Goal: Task Accomplishment & Management: Use online tool/utility

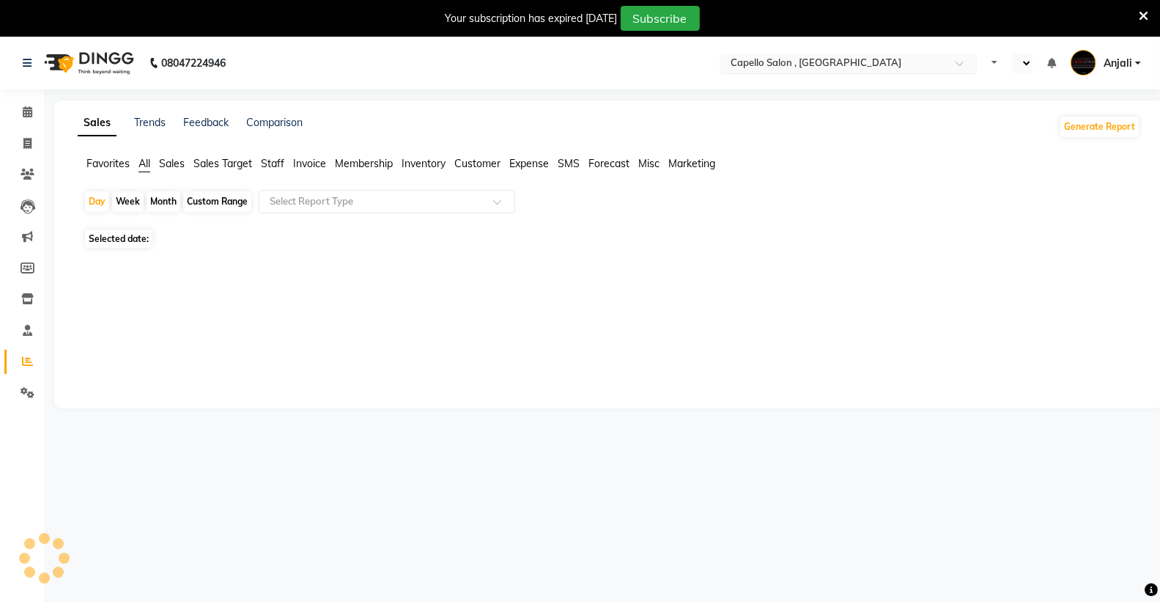
select select "en"
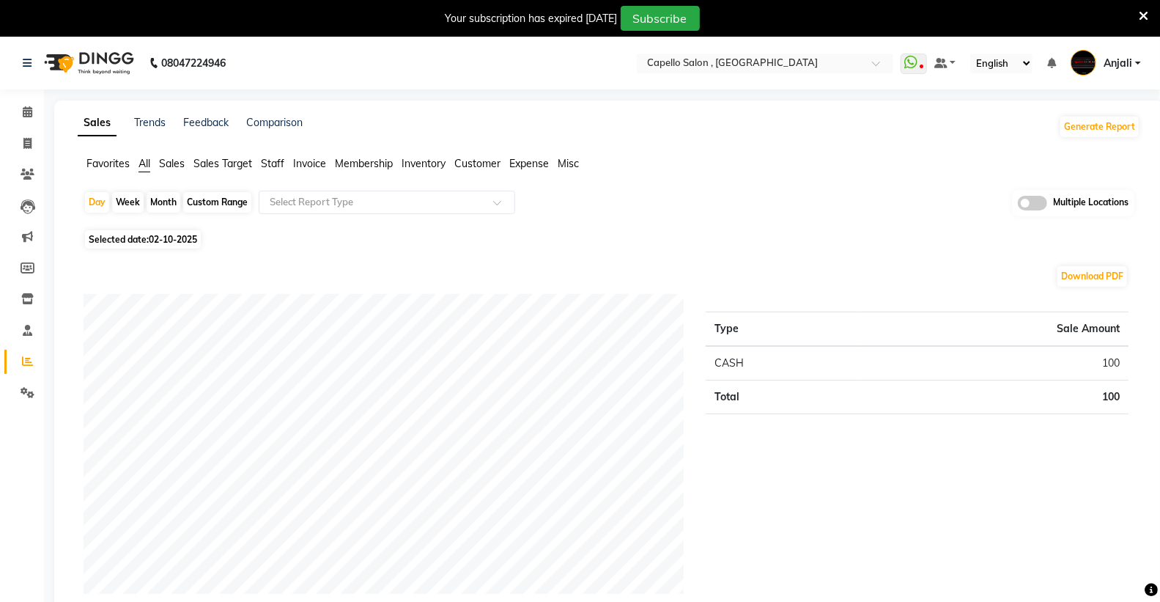
click at [764, 51] on nav "08047224946 Select Location × Capello Salon , Manish Nagar WhatsApp Status ✕ St…" at bounding box center [580, 63] width 1160 height 53
click at [761, 54] on div "Select Location × Capello Salon , Manish Nagar" at bounding box center [765, 63] width 256 height 20
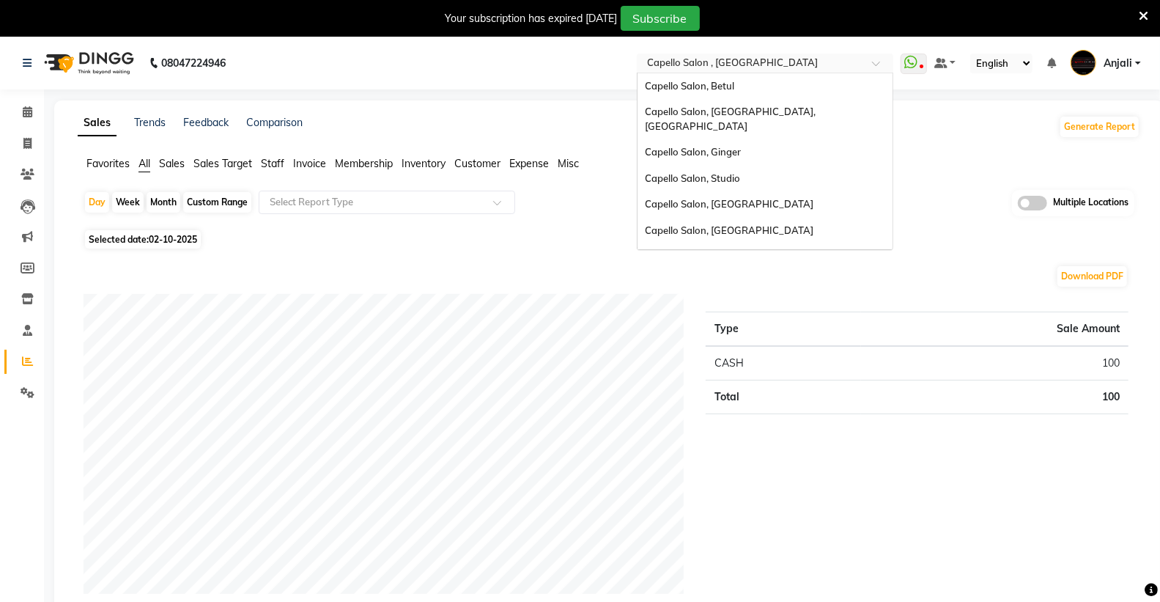
scroll to position [260, 0]
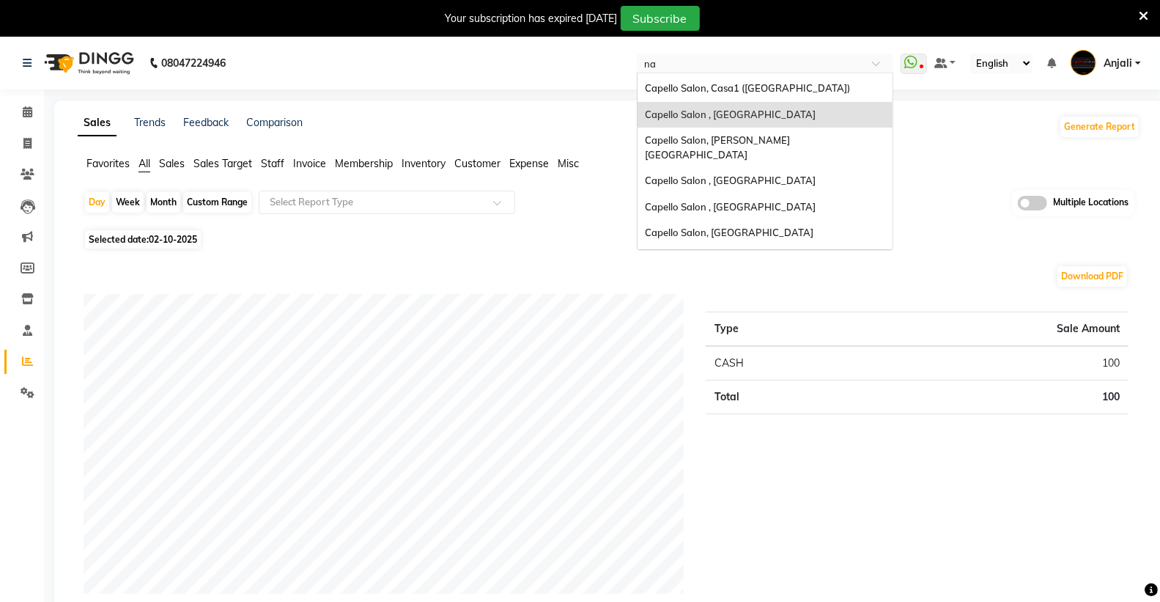
type input "nan"
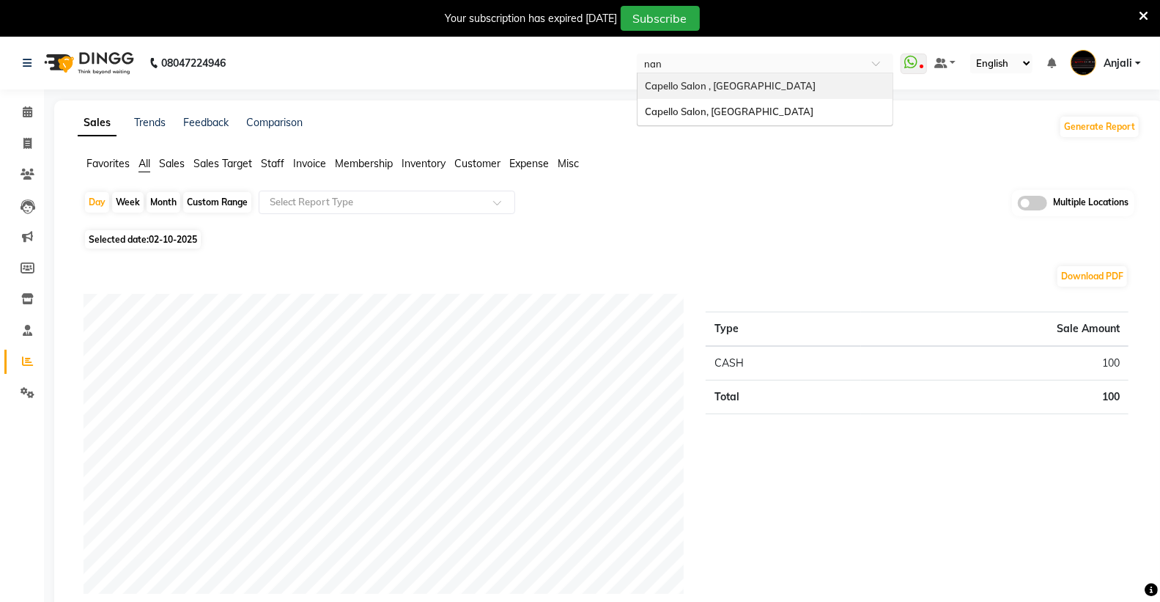
scroll to position [0, 0]
click at [706, 114] on span "Capello Salon, [GEOGRAPHIC_DATA]" at bounding box center [729, 112] width 169 height 12
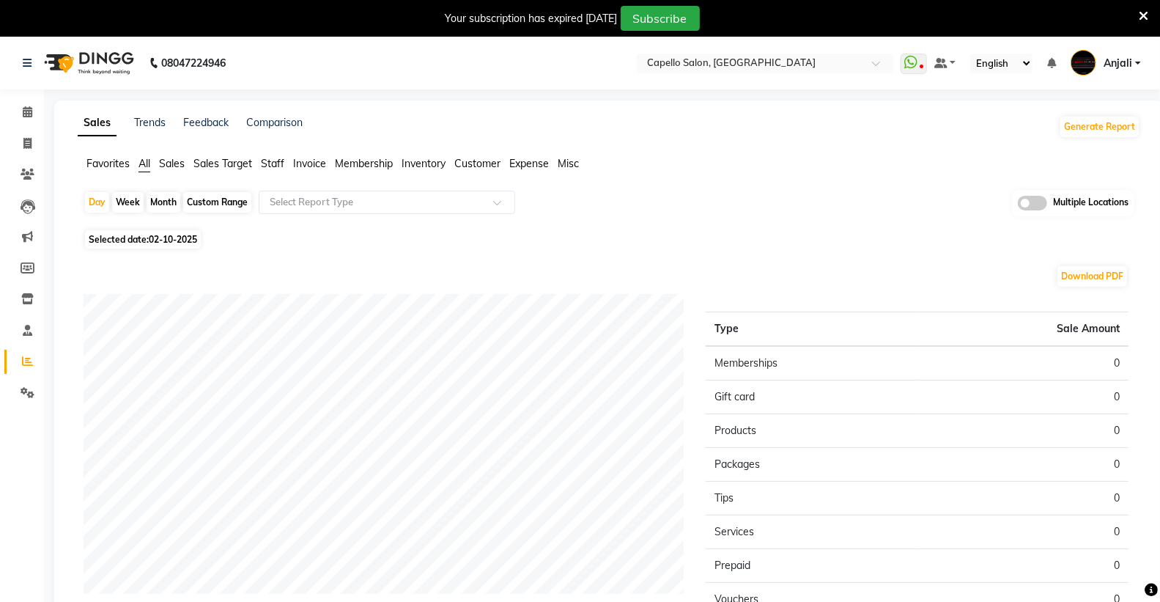
click at [19, 361] on span at bounding box center [28, 361] width 26 height 17
click at [276, 166] on span "Staff" at bounding box center [272, 163] width 23 height 13
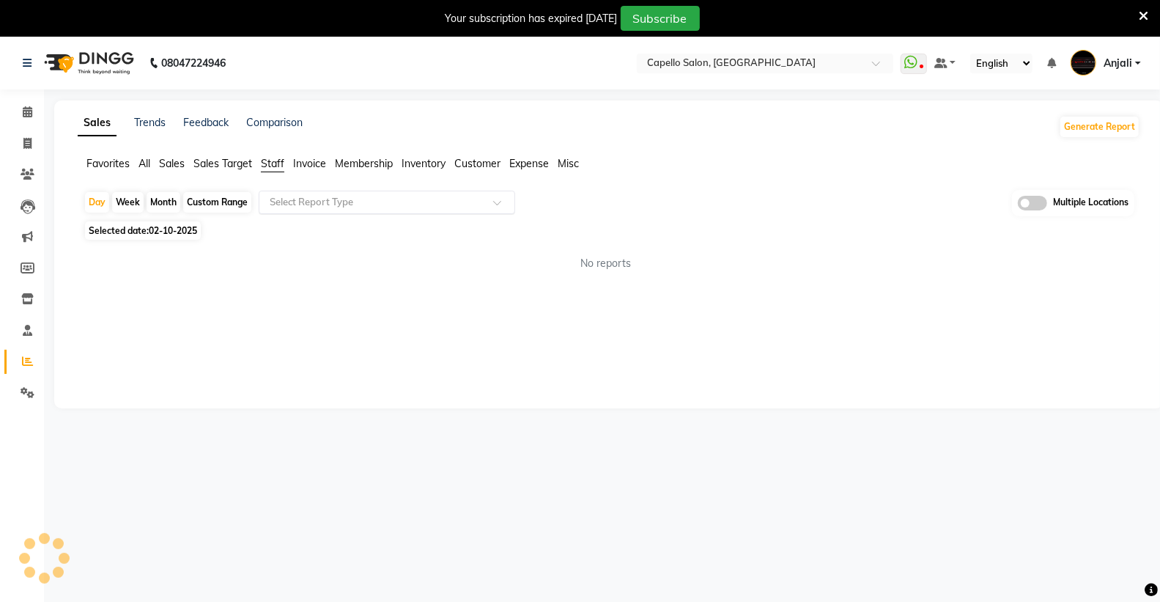
click at [287, 198] on input "text" at bounding box center [372, 202] width 211 height 15
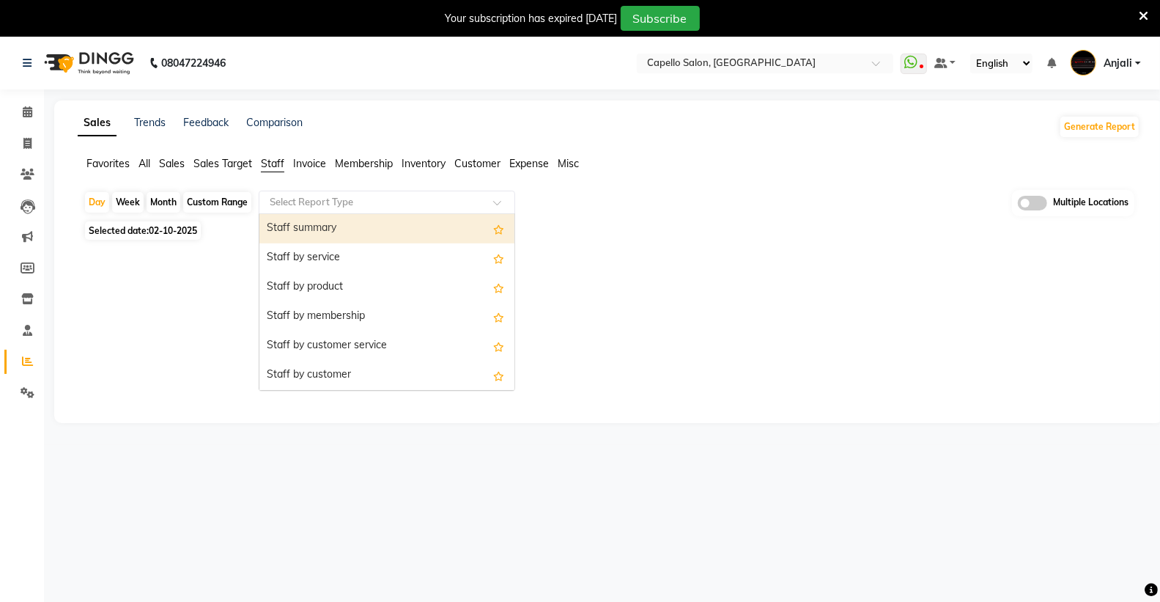
click at [305, 234] on div "Staff summary" at bounding box center [386, 228] width 255 height 29
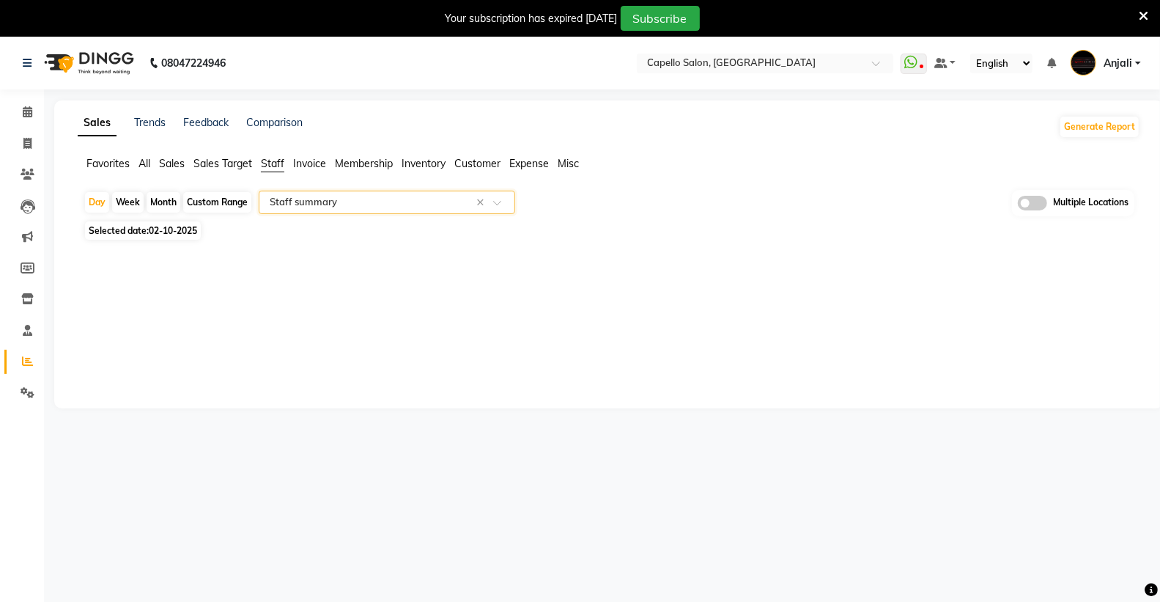
click at [169, 207] on div "Month" at bounding box center [164, 202] width 34 height 21
select select "10"
select select "2025"
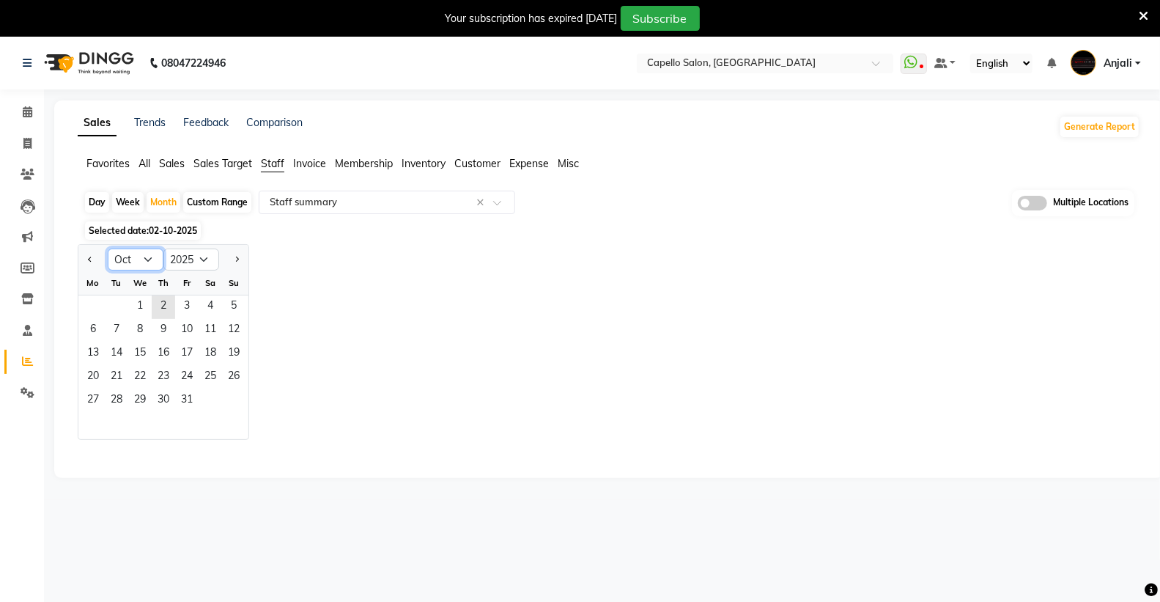
click at [140, 258] on select "Jan Feb Mar Apr May Jun Jul Aug Sep Oct Nov Dec" at bounding box center [136, 259] width 56 height 22
select select "9"
click at [108, 248] on select "Jan Feb Mar Apr May Jun Jul Aug Sep Oct Nov Dec" at bounding box center [136, 259] width 56 height 22
click at [97, 310] on span "1" at bounding box center [92, 306] width 23 height 23
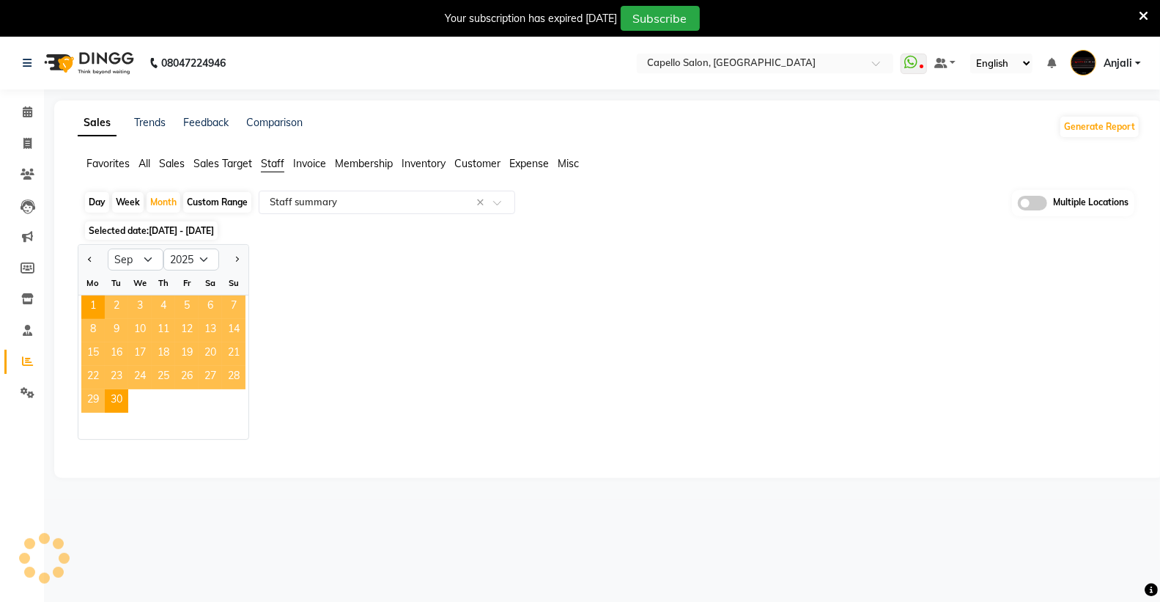
select select "full_report"
select select "csv"
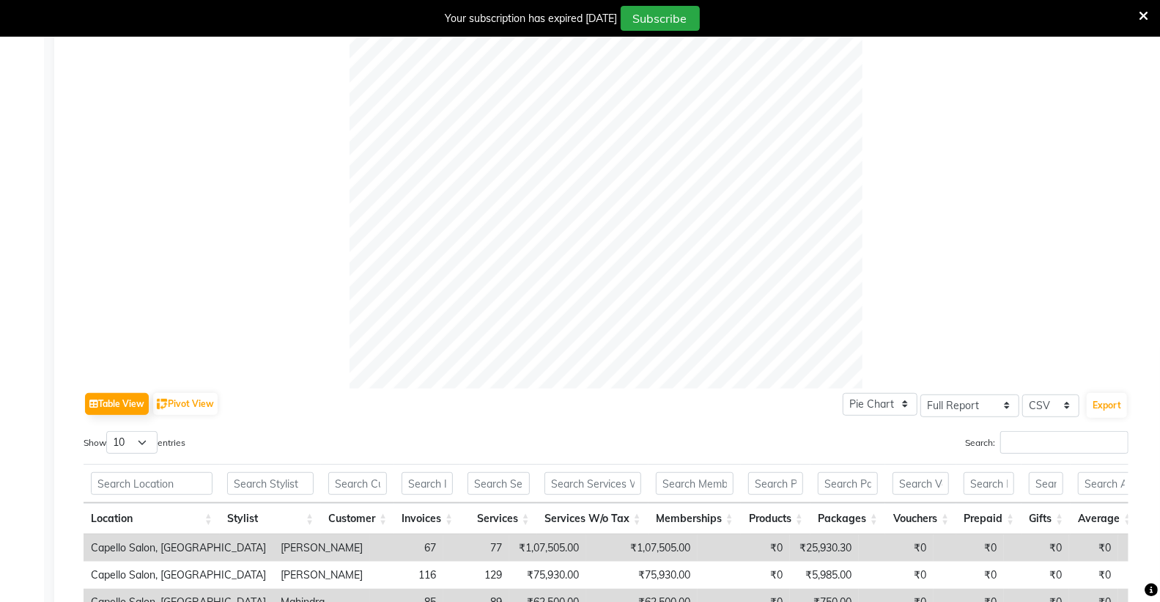
scroll to position [569, 0]
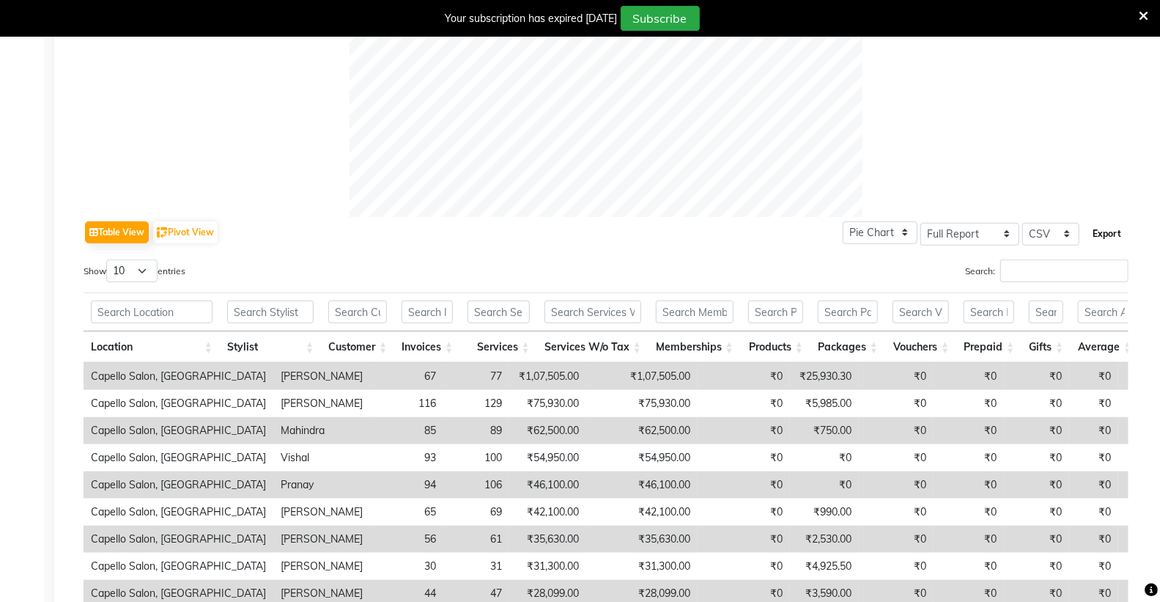
click at [1120, 229] on button "Export" at bounding box center [1107, 233] width 40 height 25
click at [1140, 10] on icon at bounding box center [1144, 16] width 10 height 13
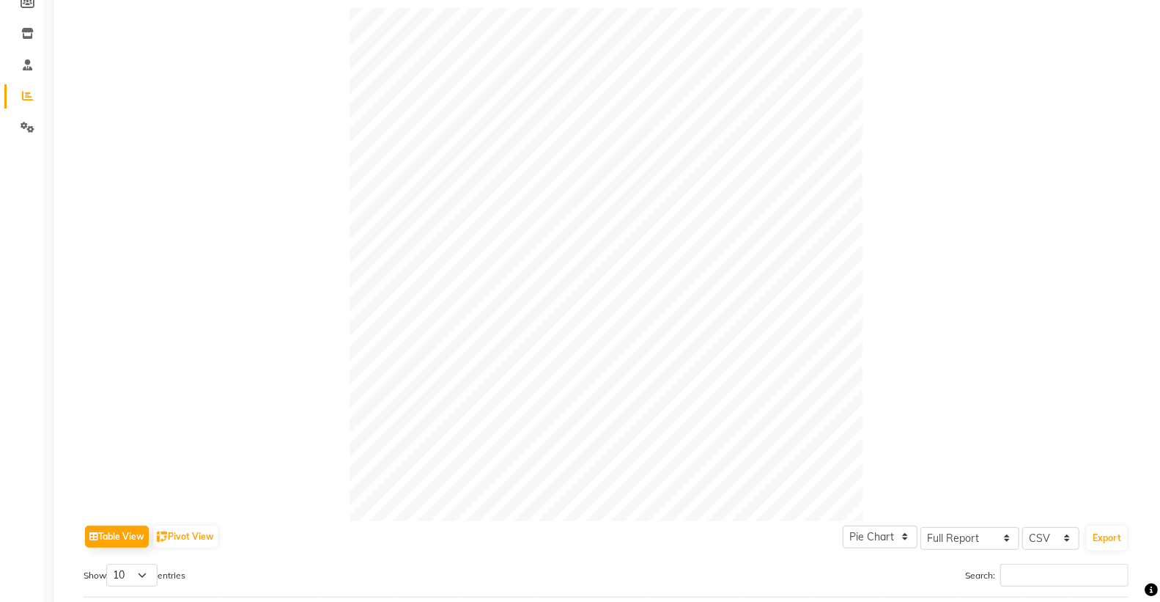
scroll to position [0, 0]
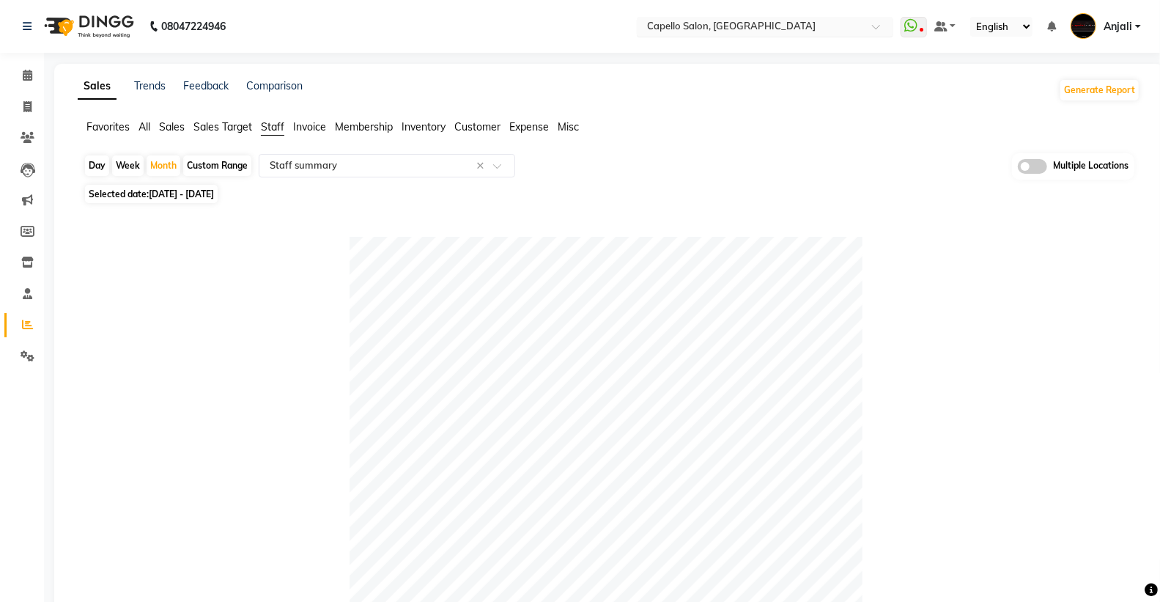
drag, startPoint x: 733, startPoint y: 10, endPoint x: 734, endPoint y: 20, distance: 9.6
click at [734, 16] on nav "08047224946 Select Location × Capello Salon, Nandanvan WhatsApp Status ✕ Status…" at bounding box center [580, 26] width 1160 height 53
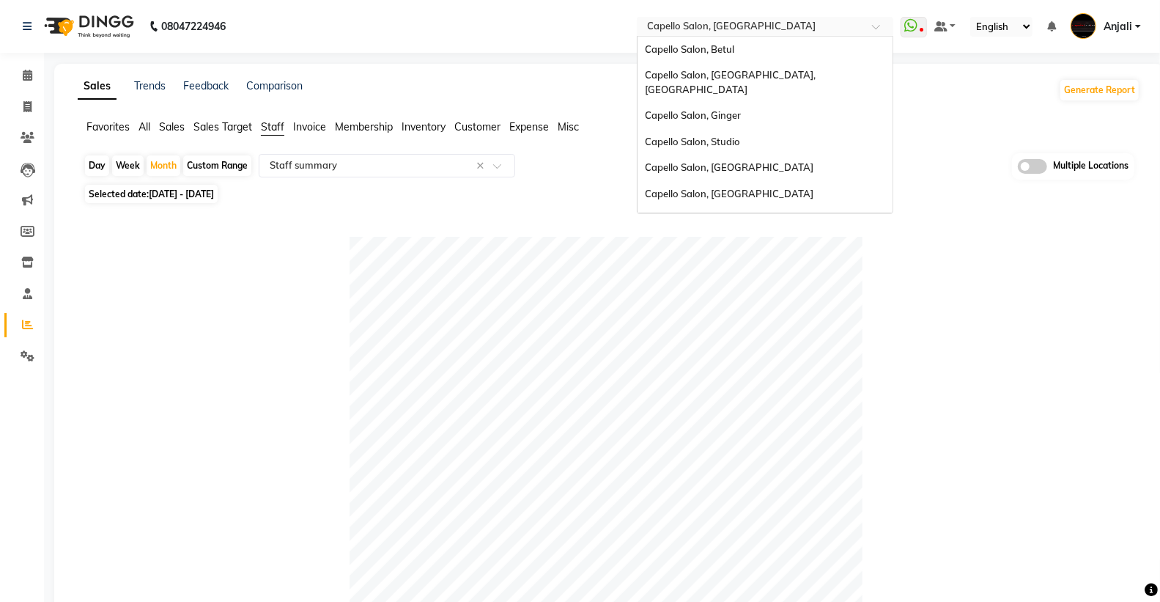
click at [736, 31] on input "text" at bounding box center [750, 28] width 213 height 15
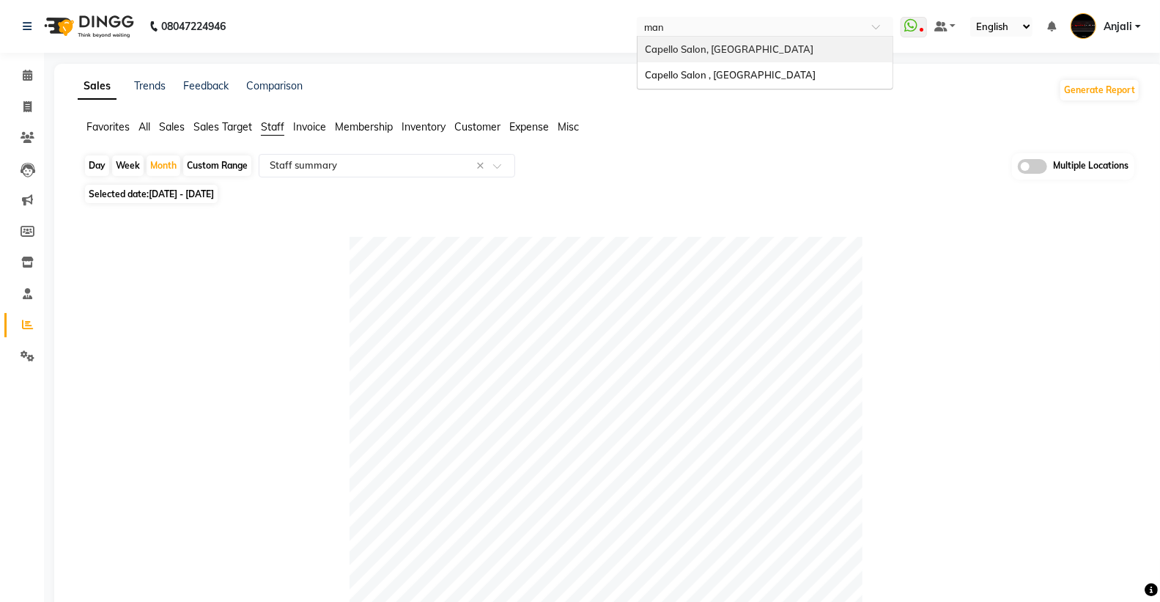
type input "mani"
click at [736, 45] on span "Capello Salon , Manish Nagar" at bounding box center [730, 49] width 171 height 12
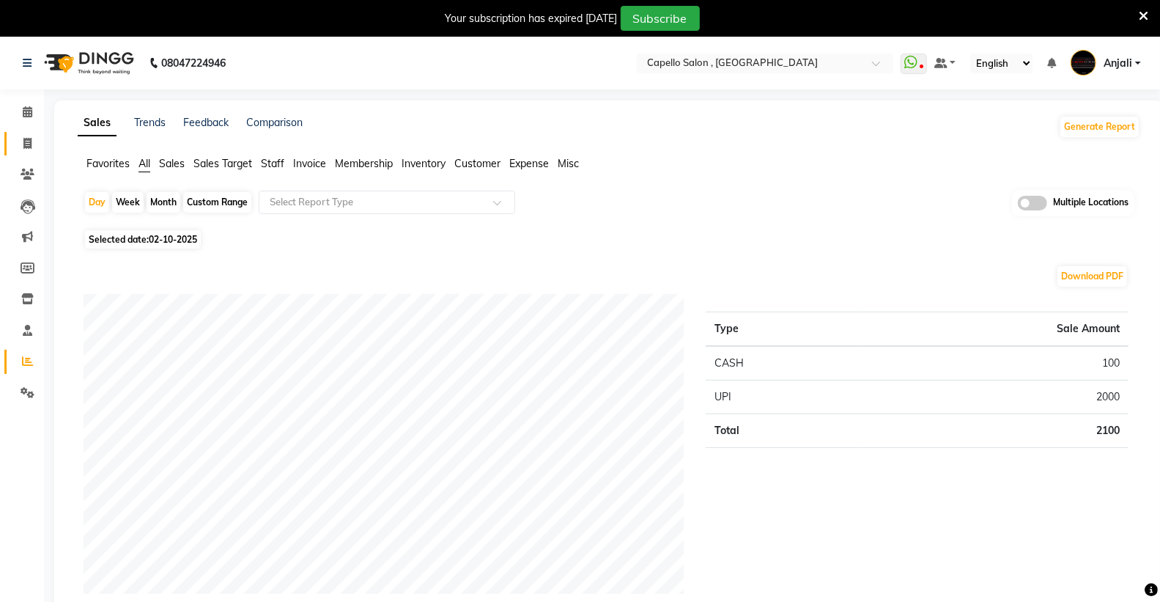
click at [26, 143] on icon at bounding box center [27, 143] width 8 height 11
select select "service"
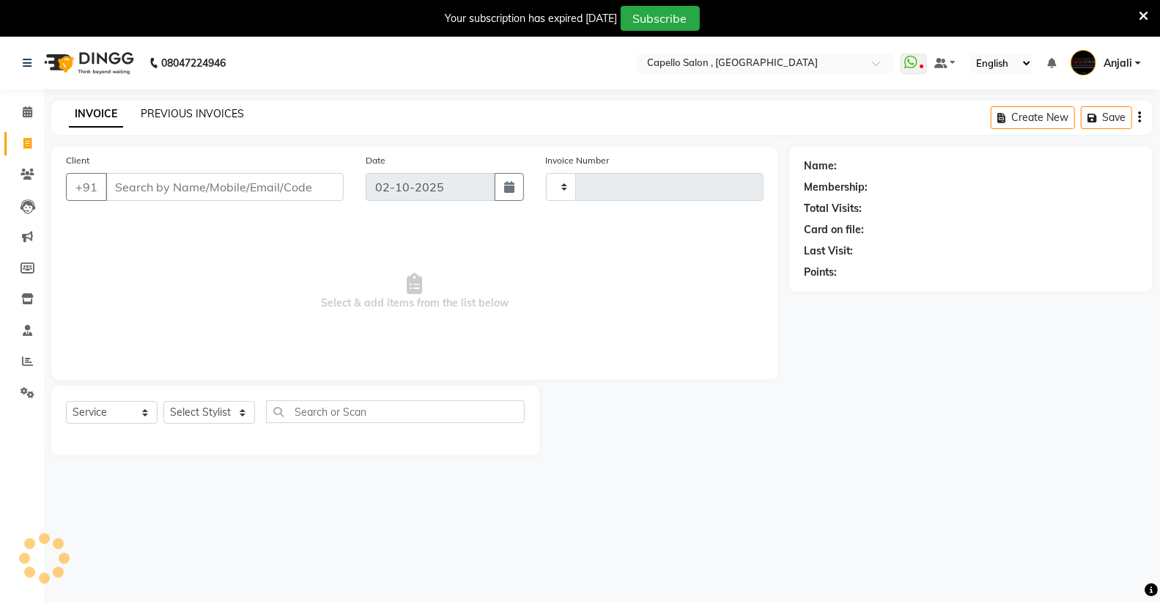
type input "5003"
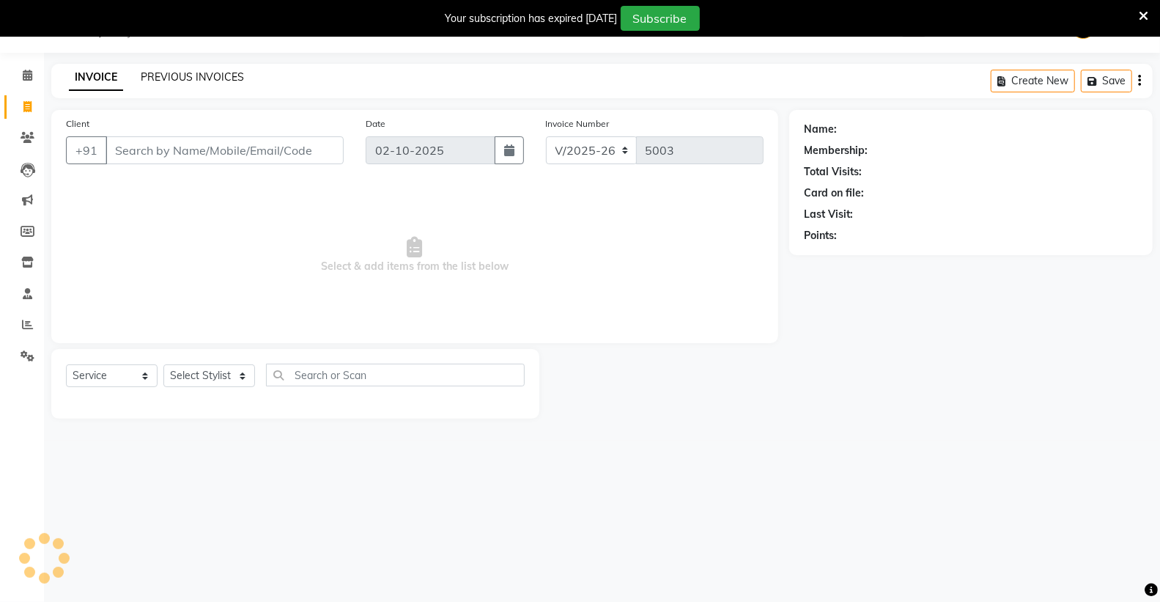
click at [202, 74] on link "PREVIOUS INVOICES" at bounding box center [192, 76] width 103 height 13
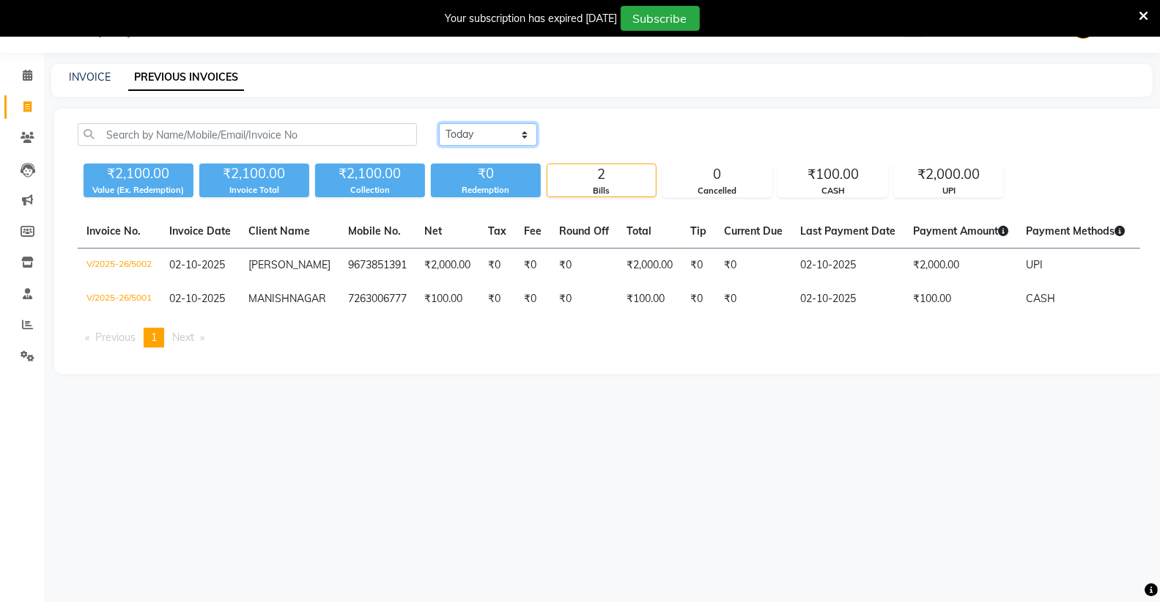
click at [444, 136] on select "Today Yesterday Custom Range" at bounding box center [488, 134] width 98 height 23
select select "yesterday"
click at [439, 123] on select "Today Yesterday Custom Range" at bounding box center [488, 134] width 98 height 23
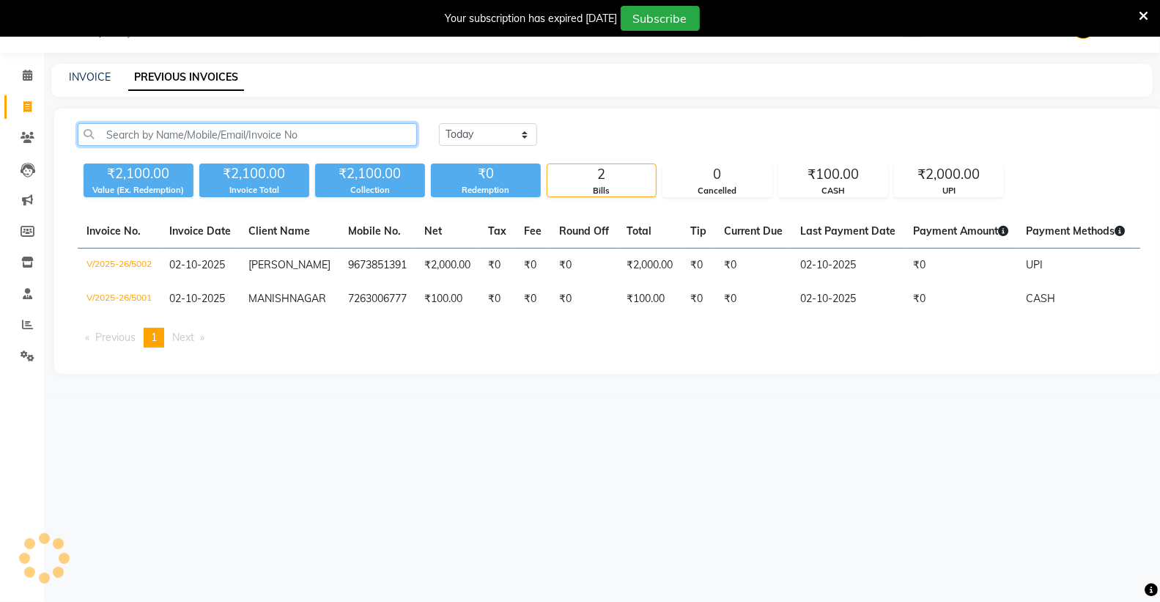
click at [340, 133] on input "text" at bounding box center [247, 134] width 339 height 23
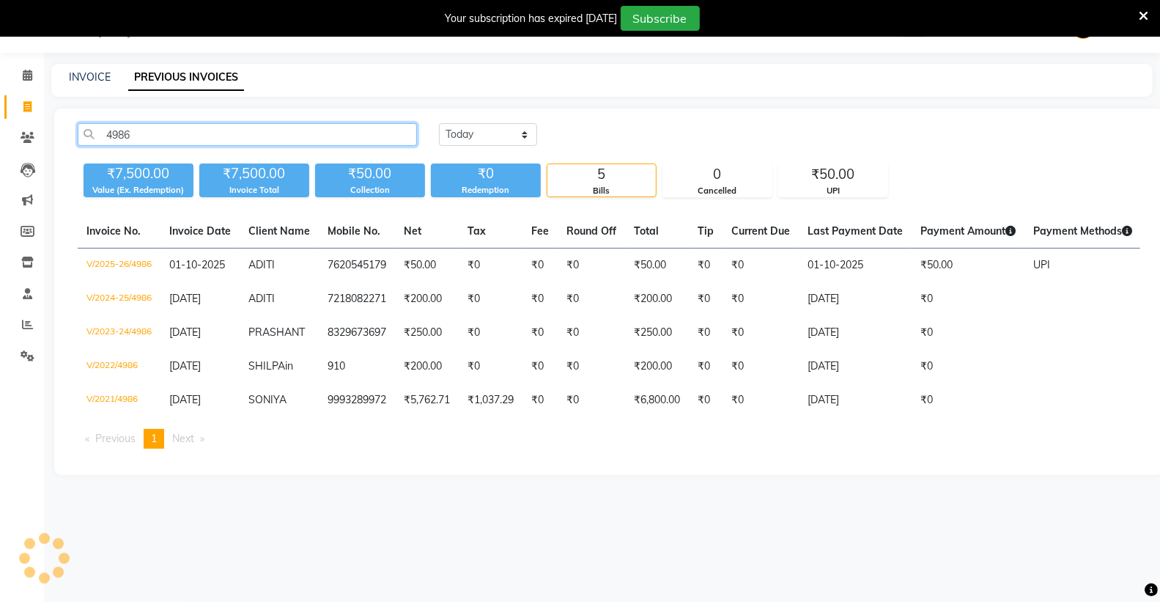
type input "4986"
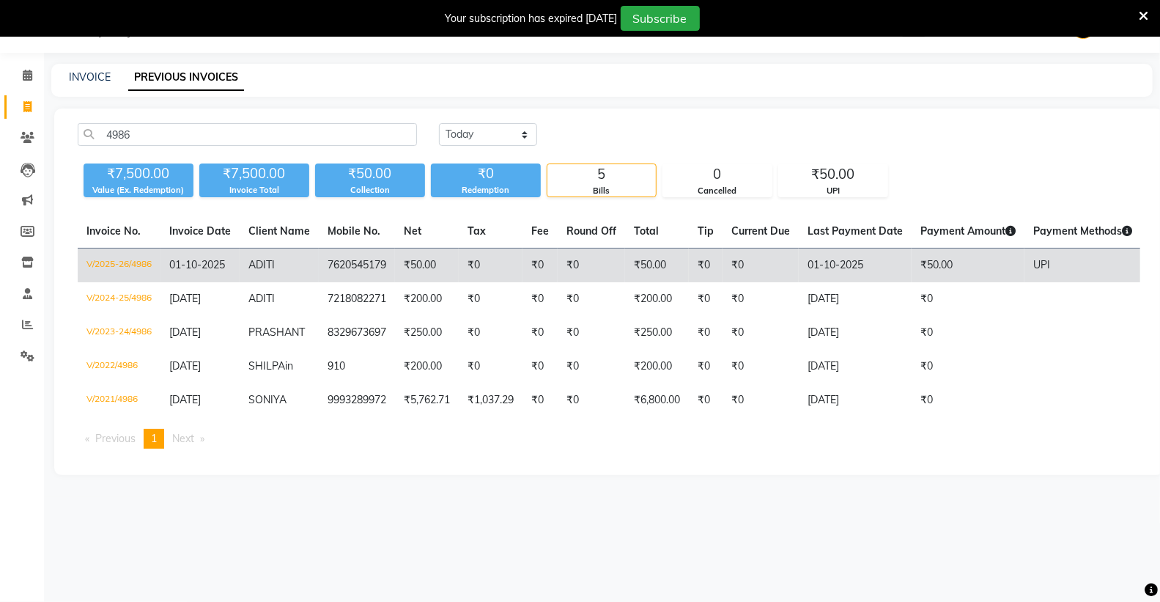
click at [97, 267] on td "V/2025-26/4986" at bounding box center [119, 265] width 83 height 34
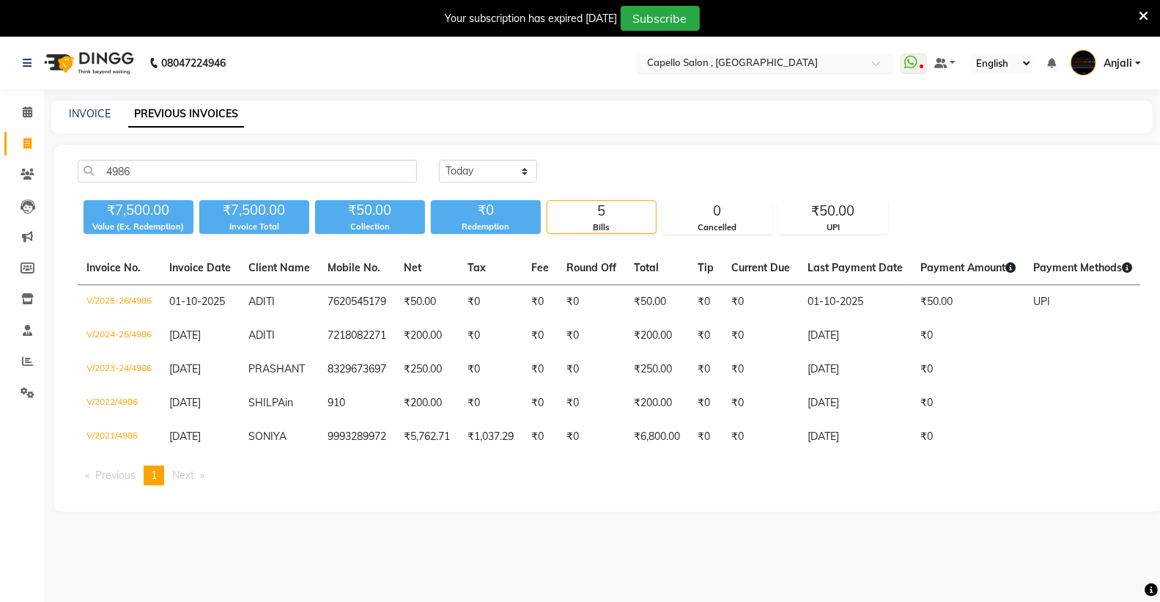
click at [784, 70] on input "text" at bounding box center [750, 64] width 213 height 15
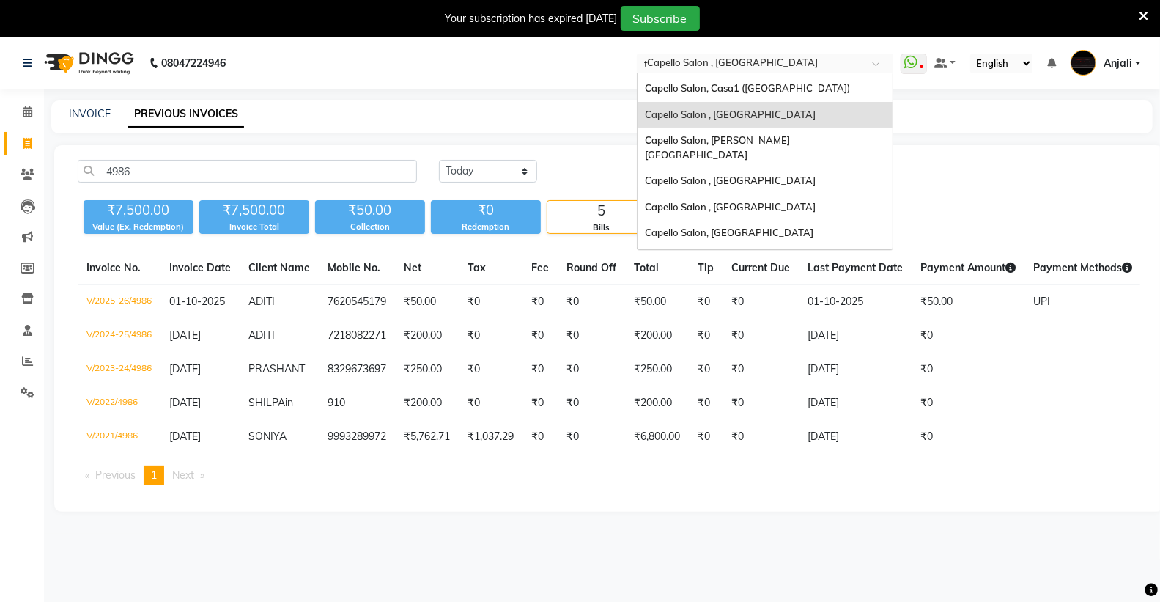
scroll to position [5, 0]
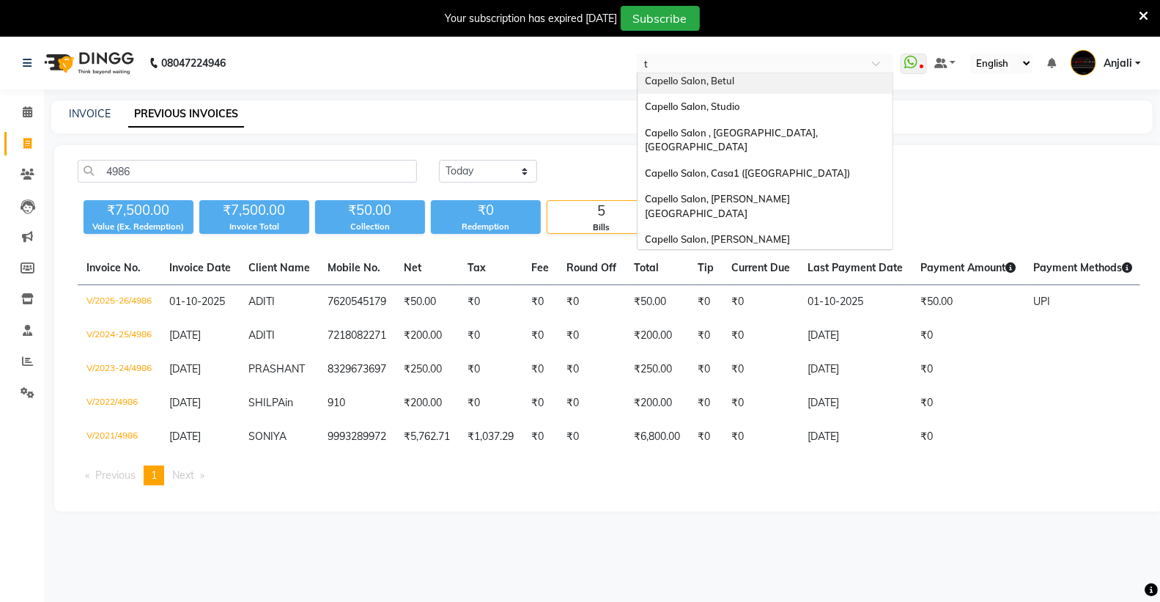
type input "tr"
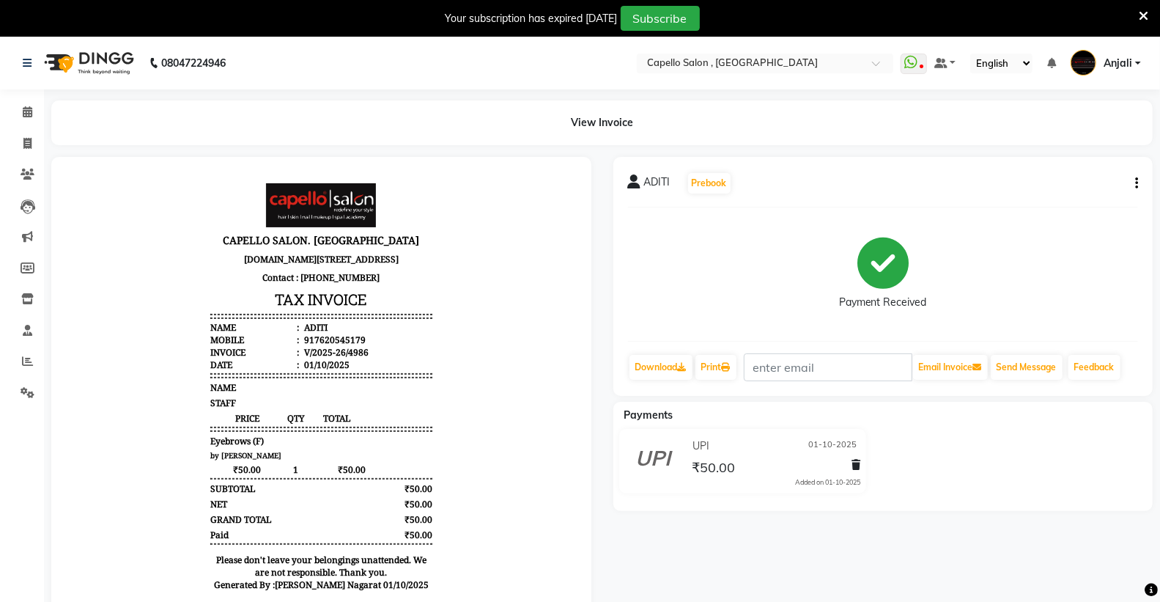
click at [1140, 182] on div "ADITI Prebook Payment Received Download Print Email Invoice Send Message Feedba…" at bounding box center [883, 276] width 540 height 239
click at [1135, 183] on icon "button" at bounding box center [1136, 183] width 3 height 1
click at [1093, 193] on div "Edit Invoice" at bounding box center [1063, 192] width 100 height 18
select select "service"
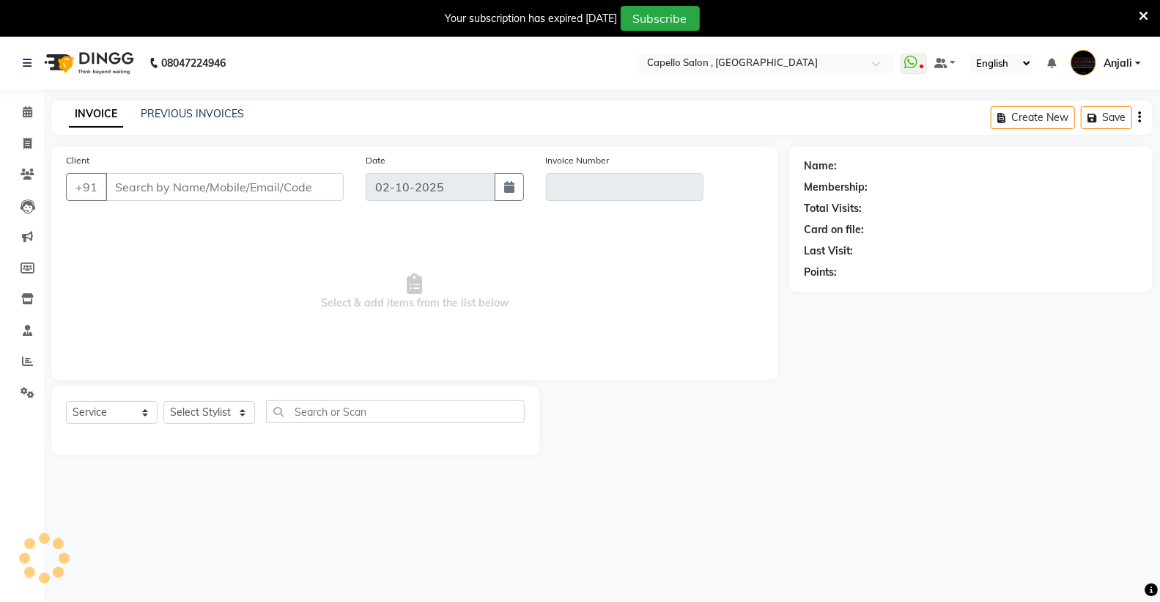
scroll to position [37, 0]
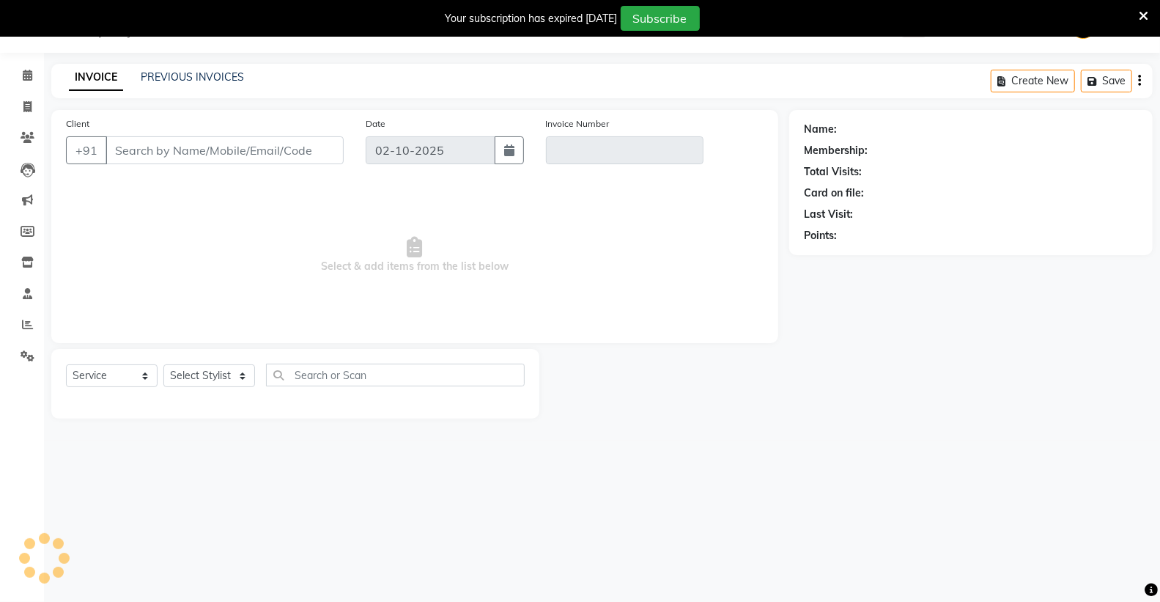
type input "7620545179"
type input "V/2025-26/4986"
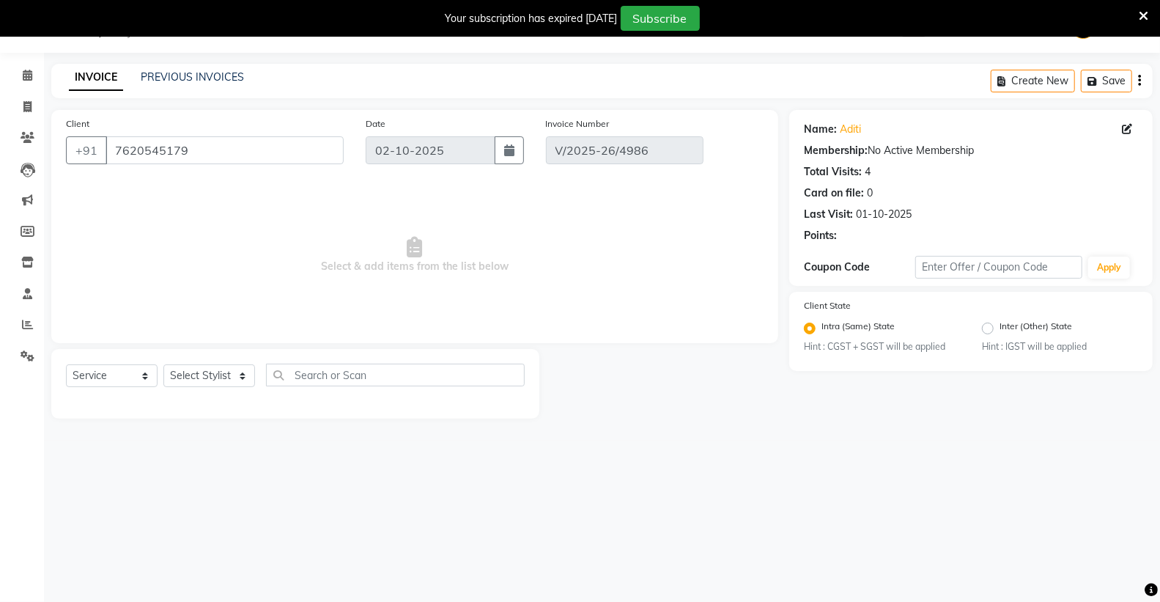
type input "01-10-2025"
select select "select"
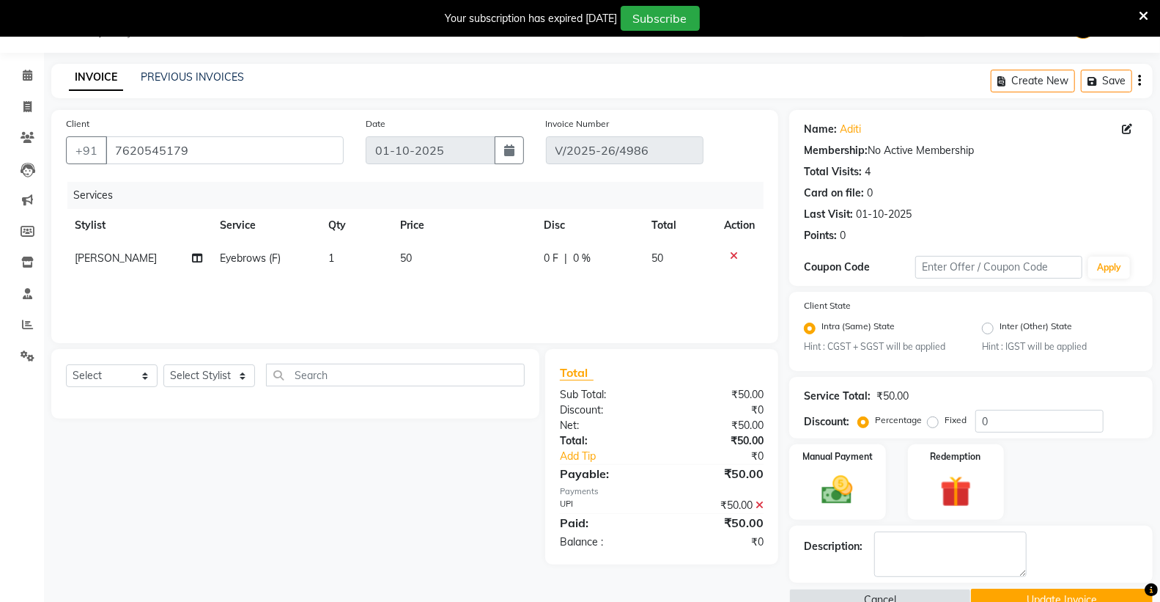
click at [95, 254] on span "Rahul shrivas" at bounding box center [116, 257] width 82 height 13
select select "68046"
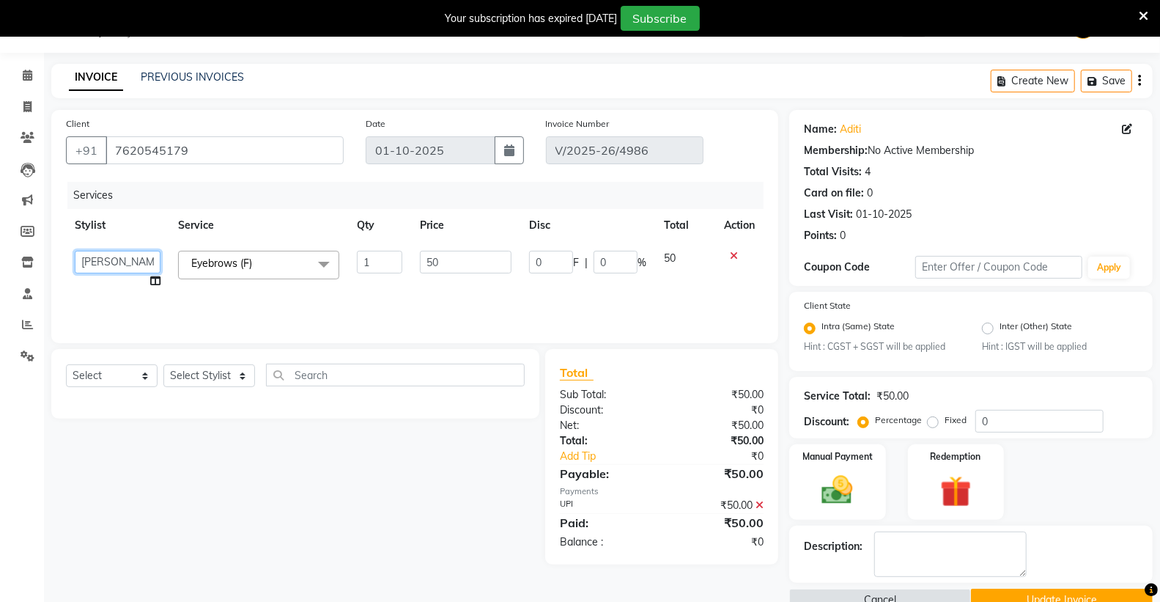
click at [111, 264] on select "ADMIN Capello Manish Nagar NITESH LAKSHANE prabhat RAHUL NAXANE Rahul shrivas R…" at bounding box center [118, 262] width 86 height 23
select select "76594"
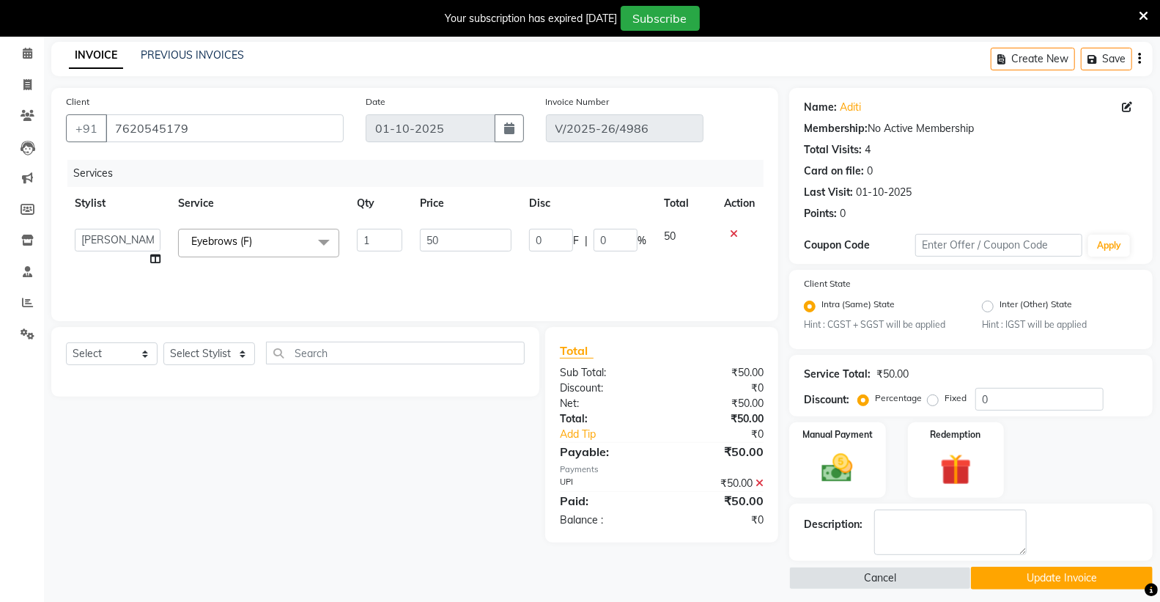
scroll to position [68, 0]
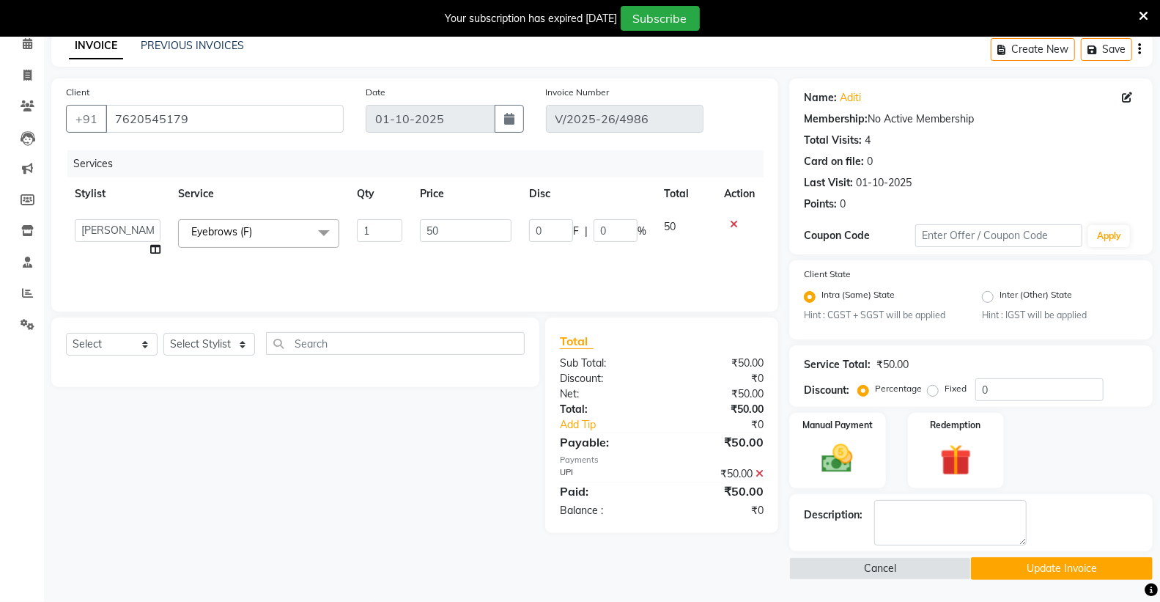
click at [1066, 566] on button "Update Invoice" at bounding box center [1062, 568] width 182 height 23
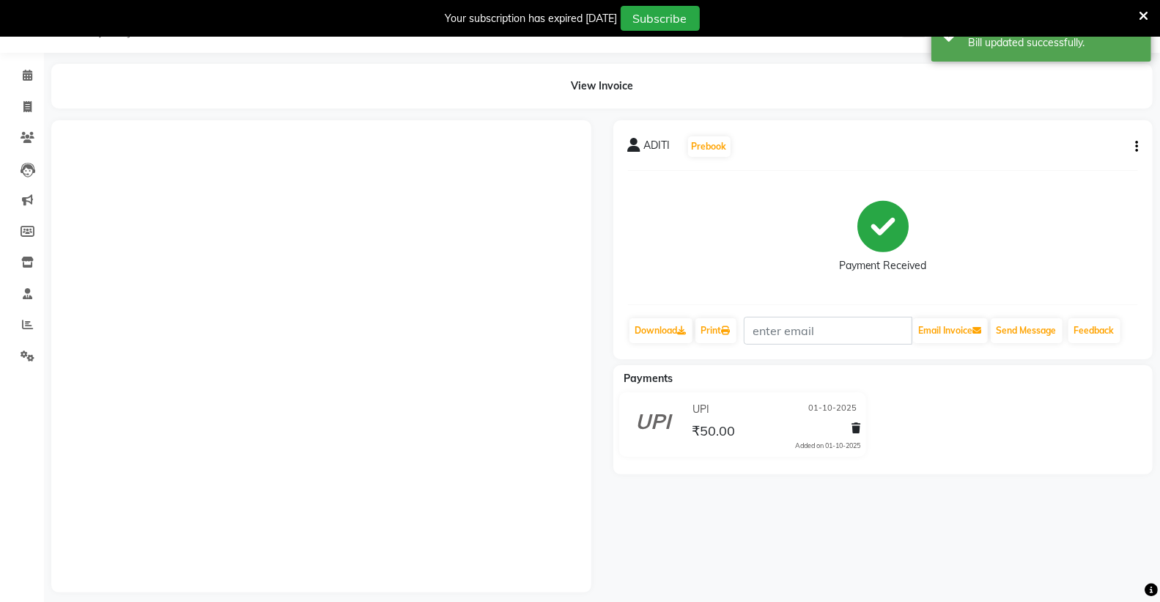
scroll to position [61, 0]
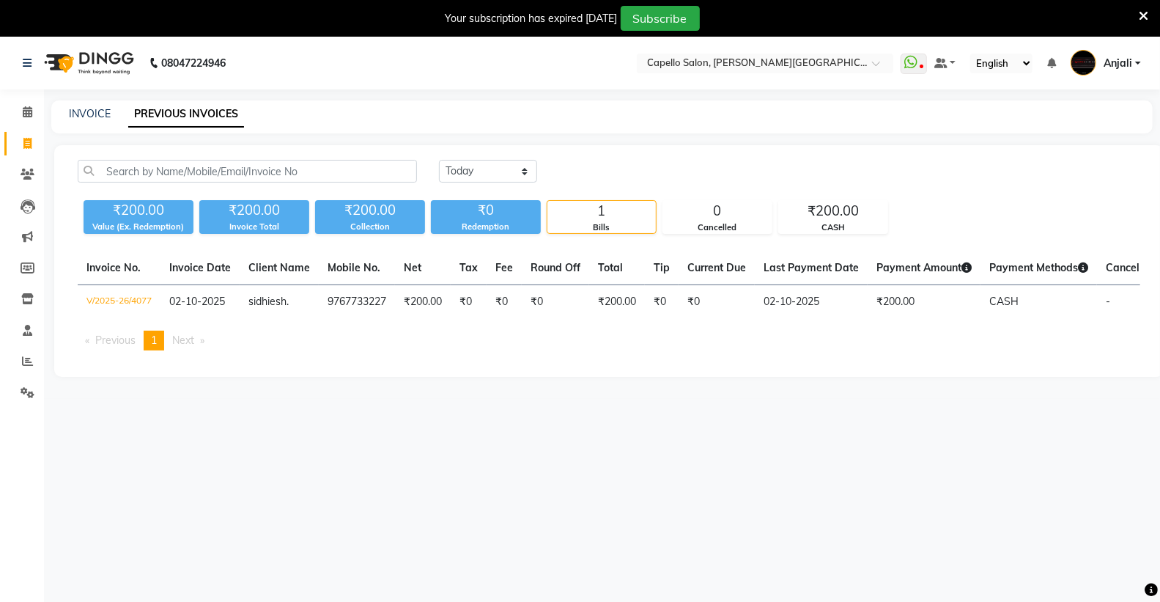
click at [1139, 12] on icon at bounding box center [1144, 16] width 10 height 13
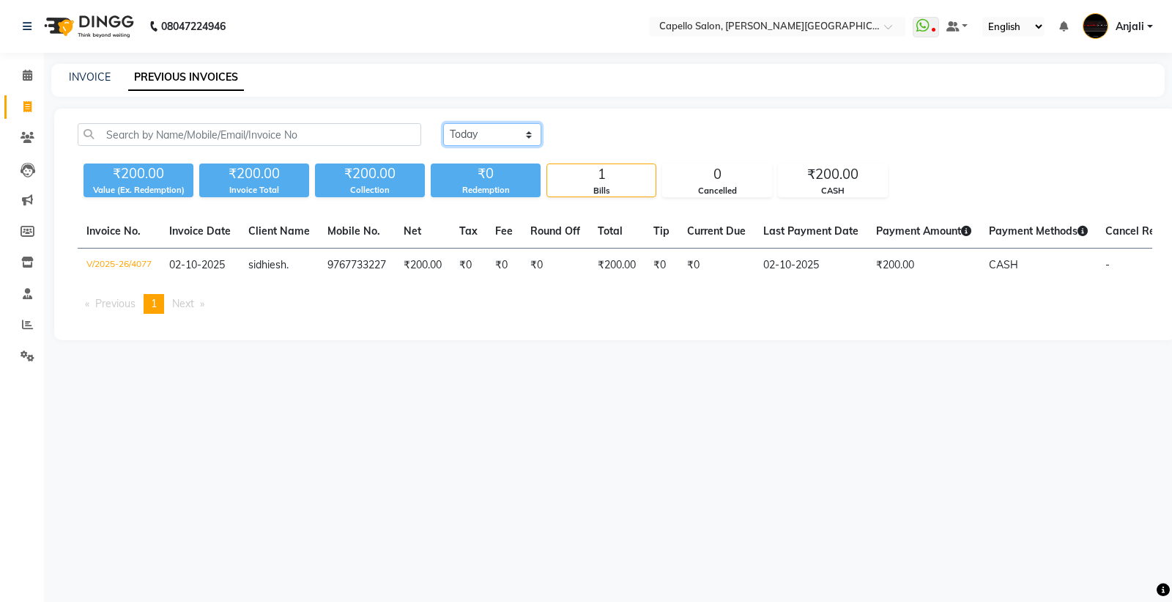
drag, startPoint x: 495, startPoint y: 137, endPoint x: 486, endPoint y: 144, distance: 11.4
click at [495, 137] on select "[DATE] [DATE] Custom Range" at bounding box center [492, 134] width 98 height 23
select select "[DATE]"
click at [443, 123] on select "[DATE] [DATE] Custom Range" at bounding box center [492, 134] width 98 height 23
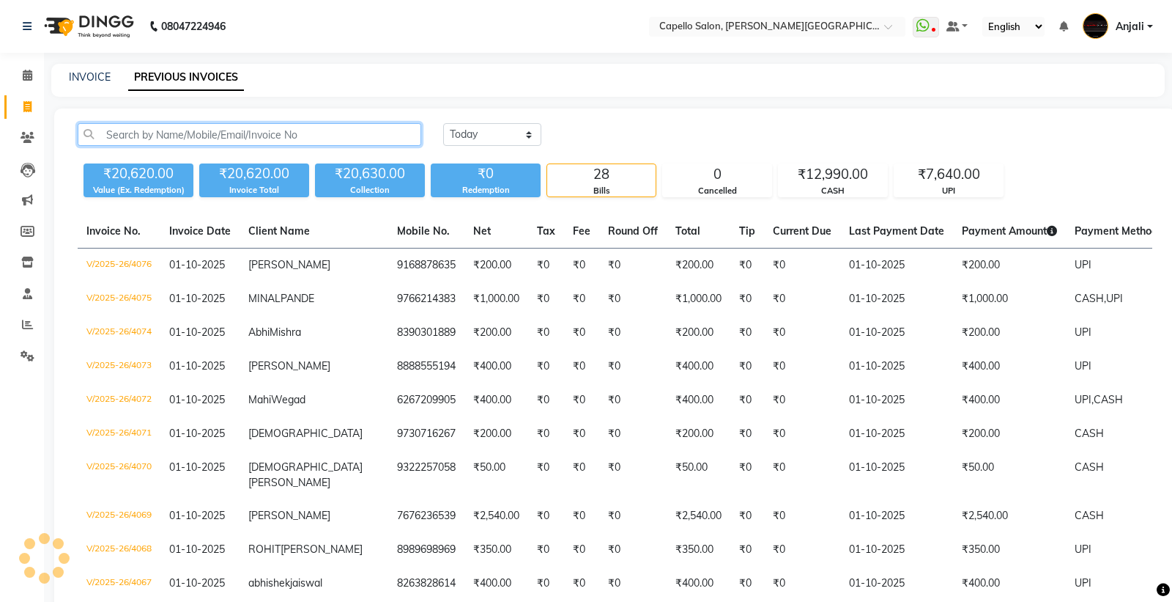
click at [328, 136] on input "text" at bounding box center [250, 134] width 344 height 23
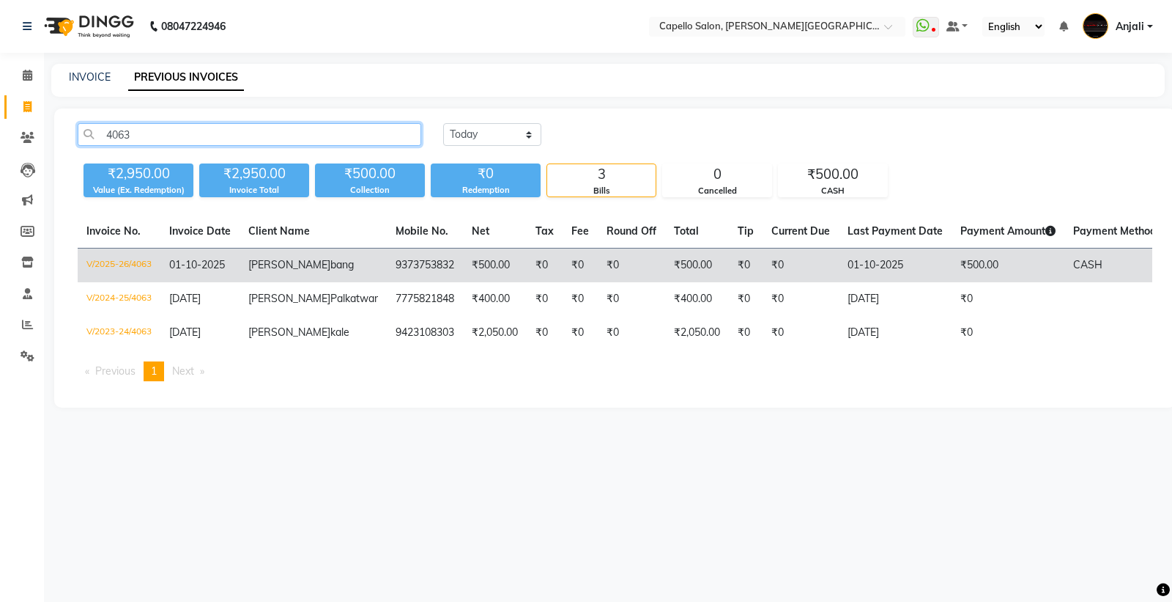
type input "4063"
click at [120, 262] on td "V/2025-26/4063" at bounding box center [119, 265] width 83 height 34
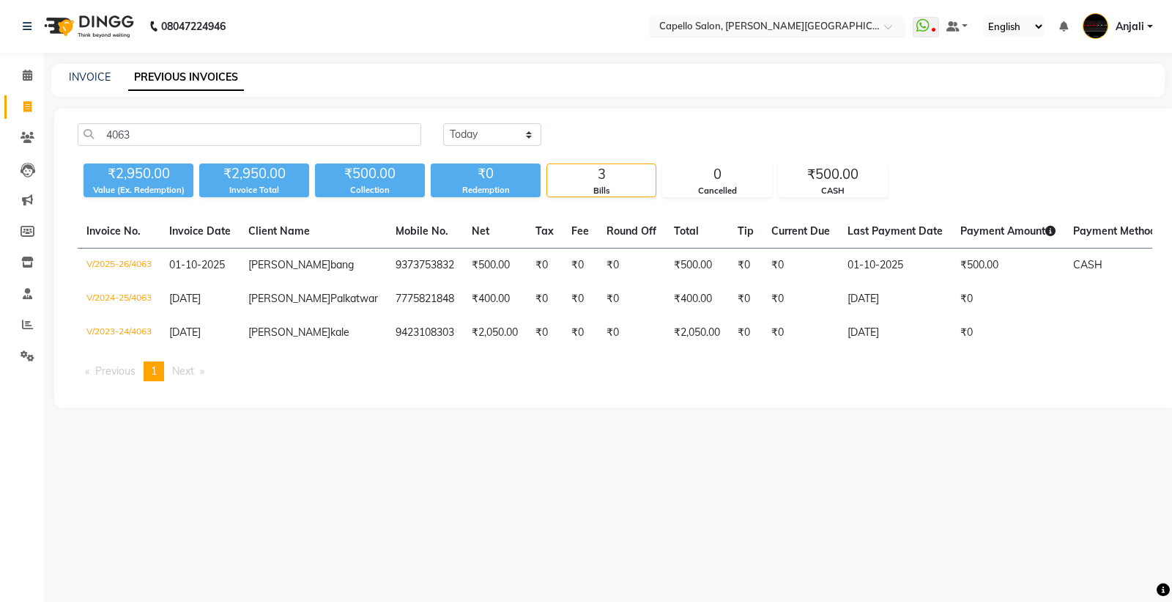
click at [772, 18] on div "Select Location × Capello Salon, Trimurti Nagar" at bounding box center [777, 27] width 256 height 20
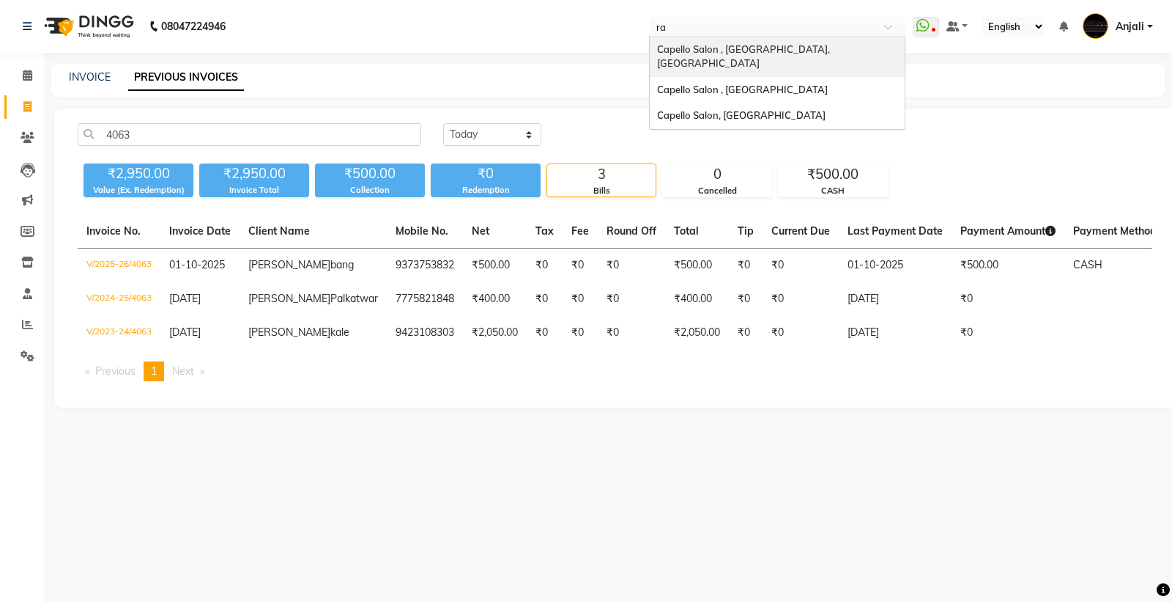
type input "raj"
click at [742, 51] on span "Capello Salon , Rajnandgaon" at bounding box center [742, 49] width 171 height 12
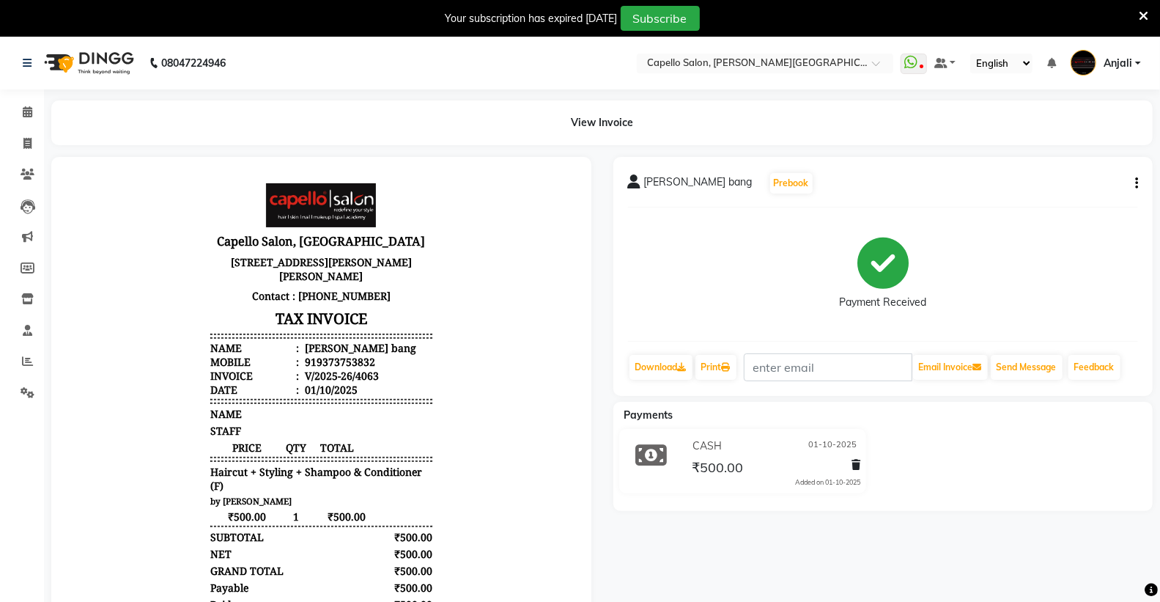
click at [1136, 183] on icon "button" at bounding box center [1136, 183] width 3 height 1
click at [1063, 152] on div "Cancel Invoice" at bounding box center [1063, 156] width 100 height 18
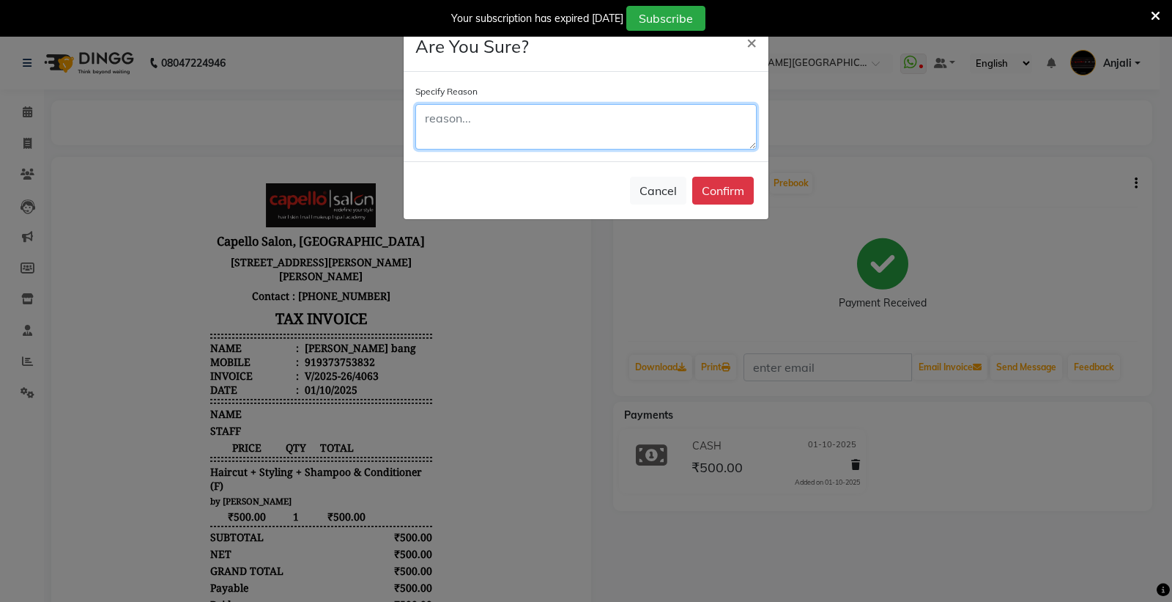
click at [504, 112] on textarea at bounding box center [586, 126] width 341 height 45
type textarea "Generate twice due to internet issue"
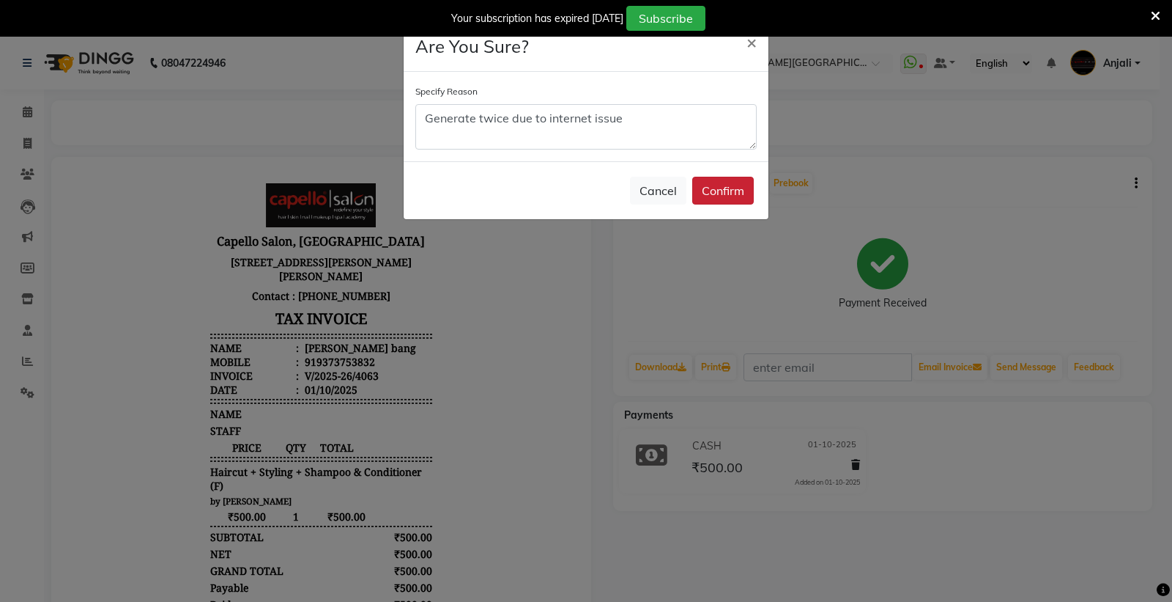
click at [722, 186] on button "Confirm" at bounding box center [724, 191] width 62 height 28
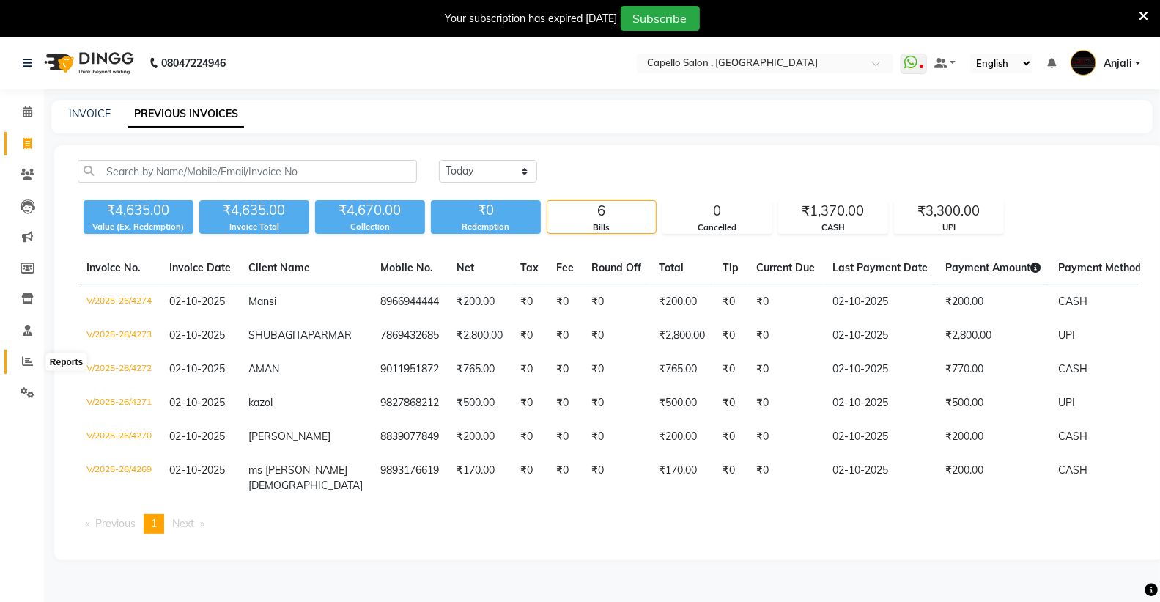
click at [26, 363] on icon at bounding box center [27, 360] width 11 height 11
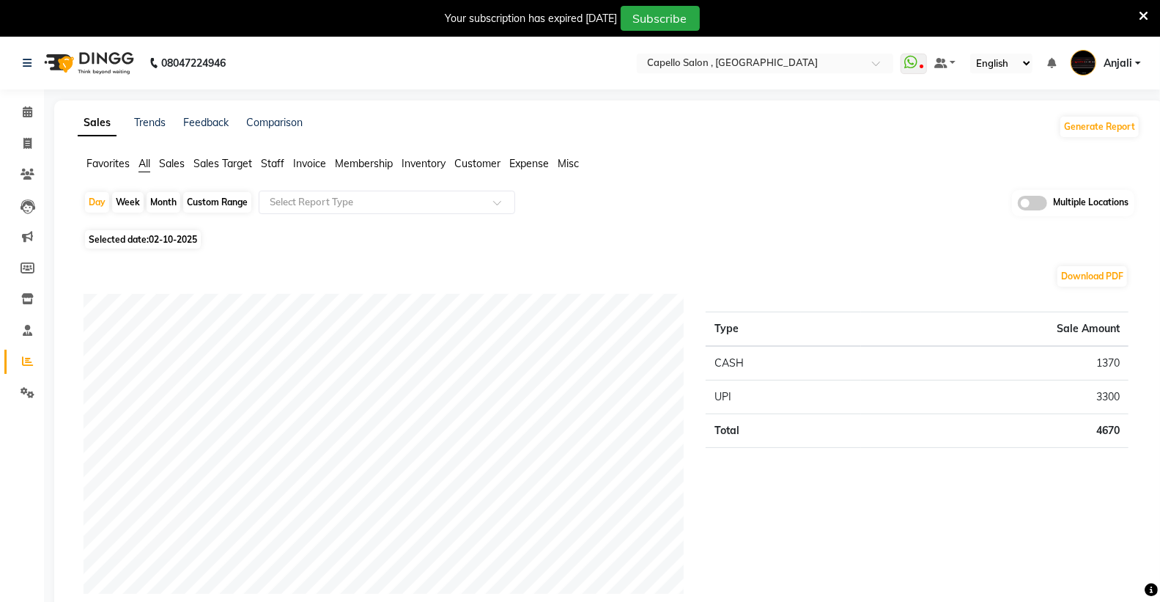
click at [273, 165] on span "Staff" at bounding box center [272, 163] width 23 height 13
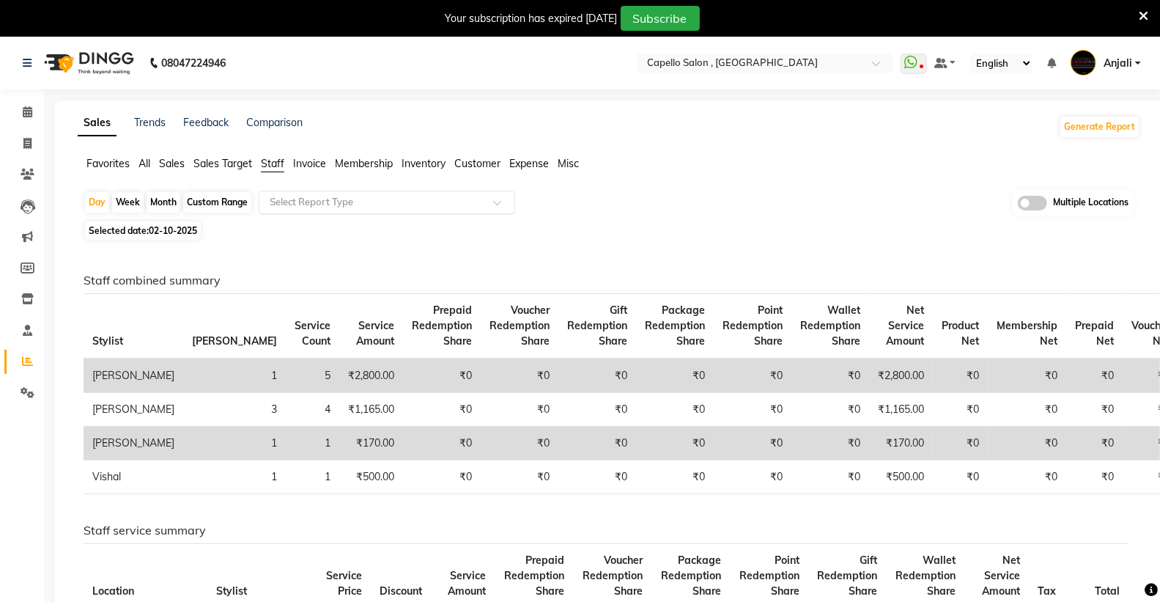
click at [298, 193] on div "Select Report Type" at bounding box center [387, 202] width 256 height 23
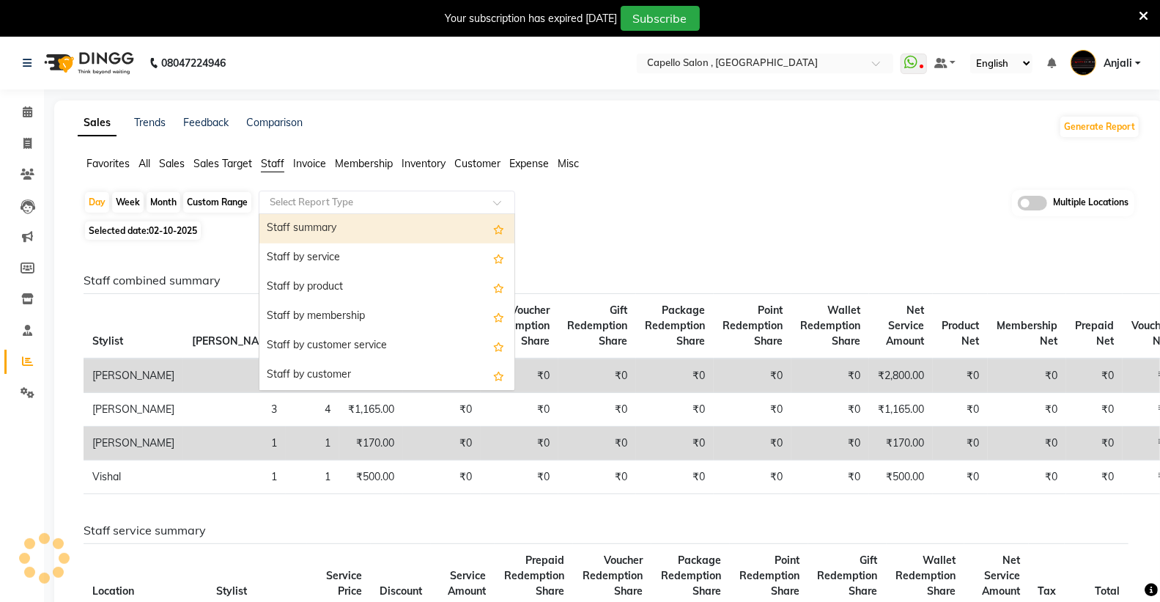
click at [311, 233] on div "Staff summary" at bounding box center [386, 228] width 255 height 29
select select "full_report"
select select "csv"
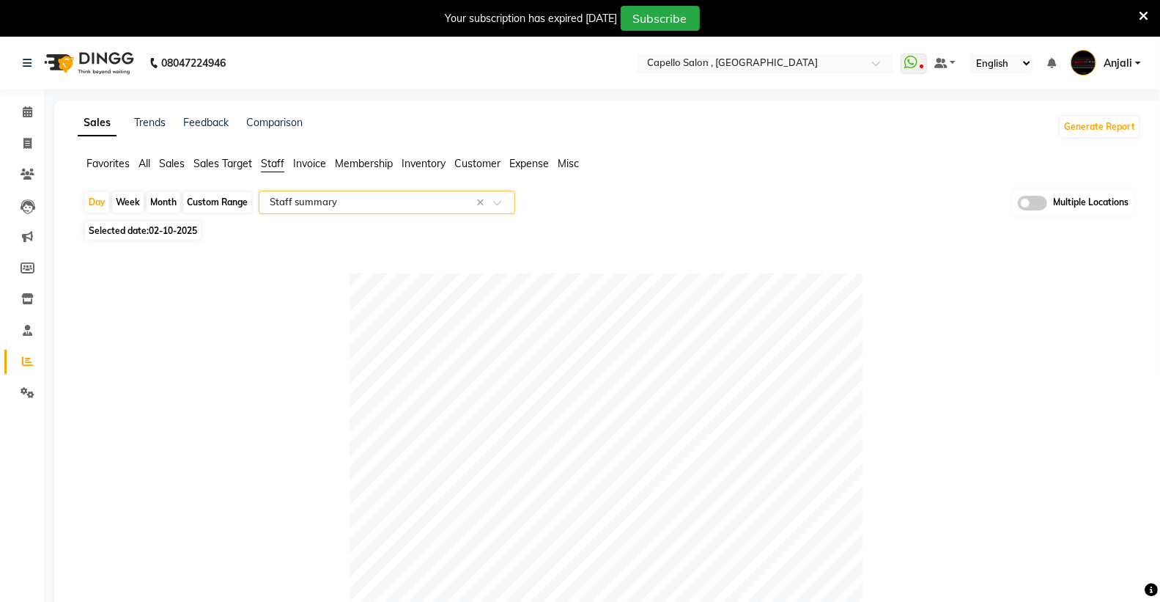
click at [160, 201] on div "Month" at bounding box center [164, 202] width 34 height 21
select select "10"
select select "2025"
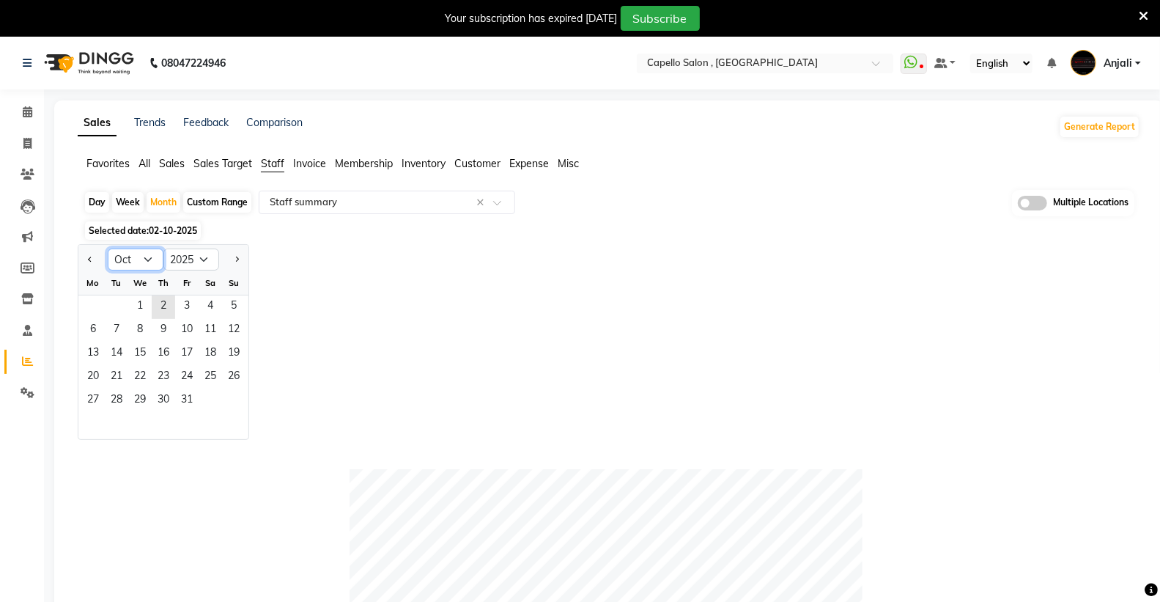
click at [147, 261] on select "Jan Feb Mar Apr May Jun [DATE] Aug Sep Oct Nov Dec" at bounding box center [136, 259] width 56 height 22
select select "9"
click at [108, 248] on select "Jan Feb Mar Apr May Jun [DATE] Aug Sep Oct Nov Dec" at bounding box center [136, 259] width 56 height 22
click at [94, 306] on span "1" at bounding box center [92, 306] width 23 height 23
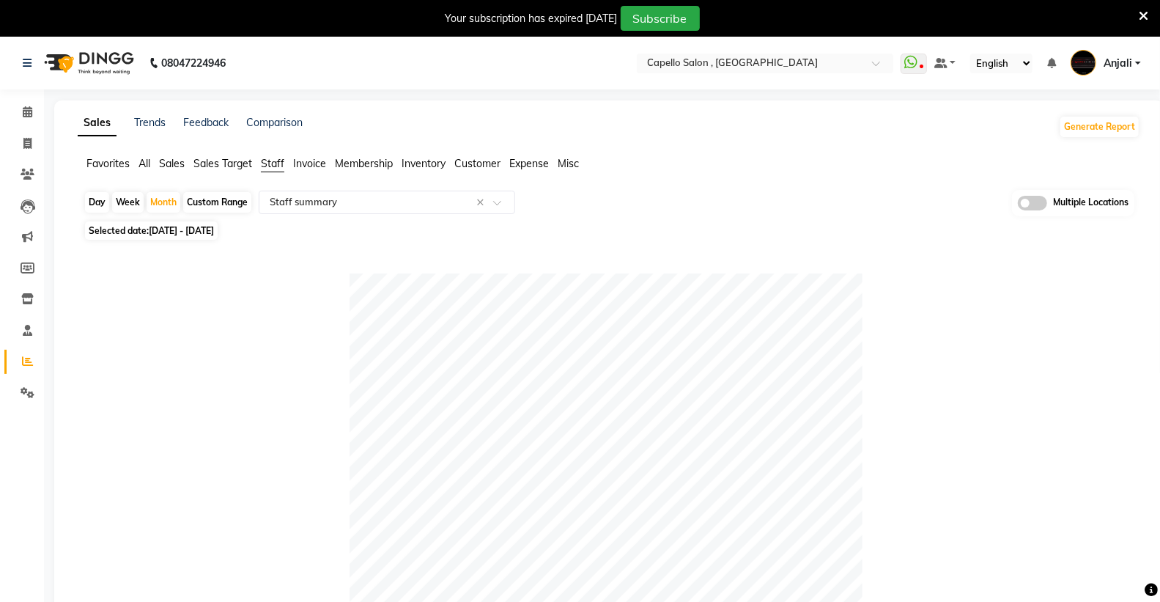
scroll to position [488, 0]
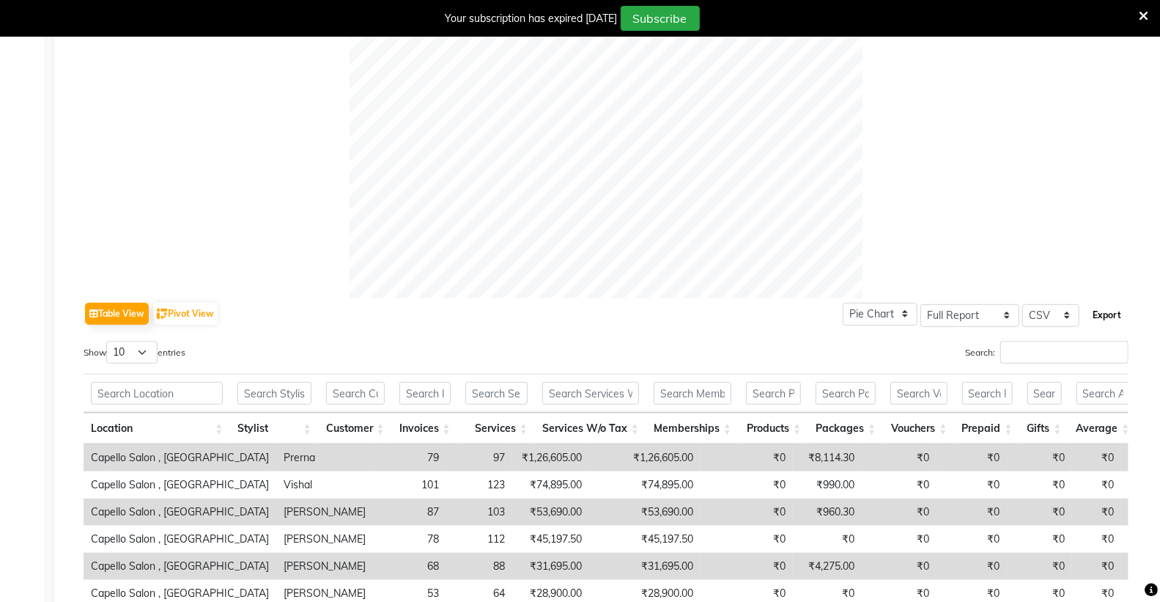
click at [1103, 317] on button "Export" at bounding box center [1107, 315] width 40 height 25
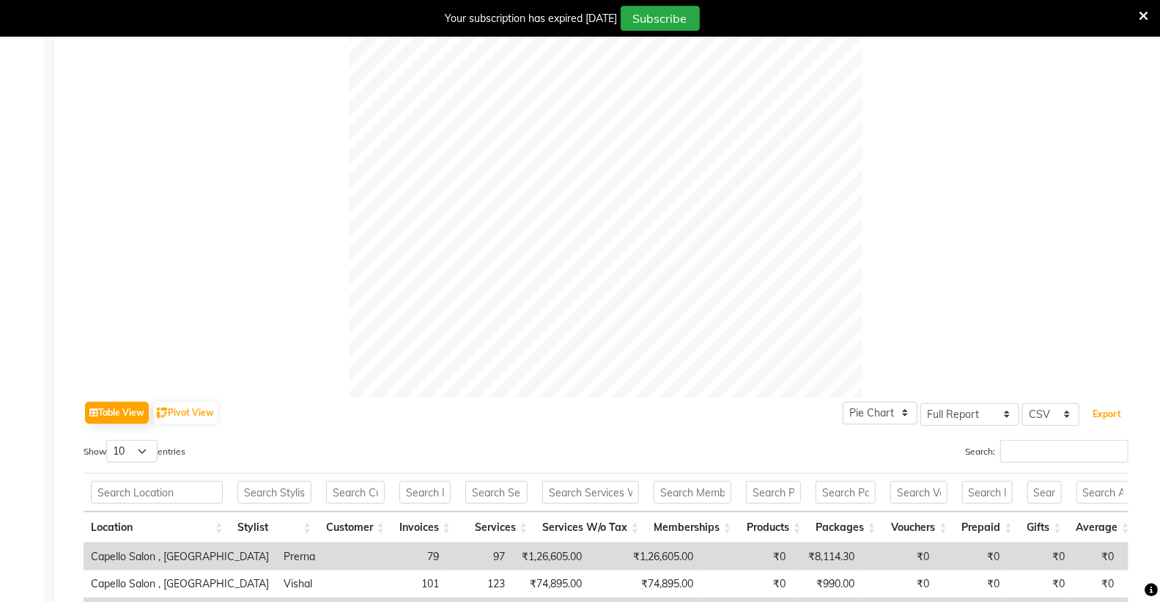
scroll to position [407, 0]
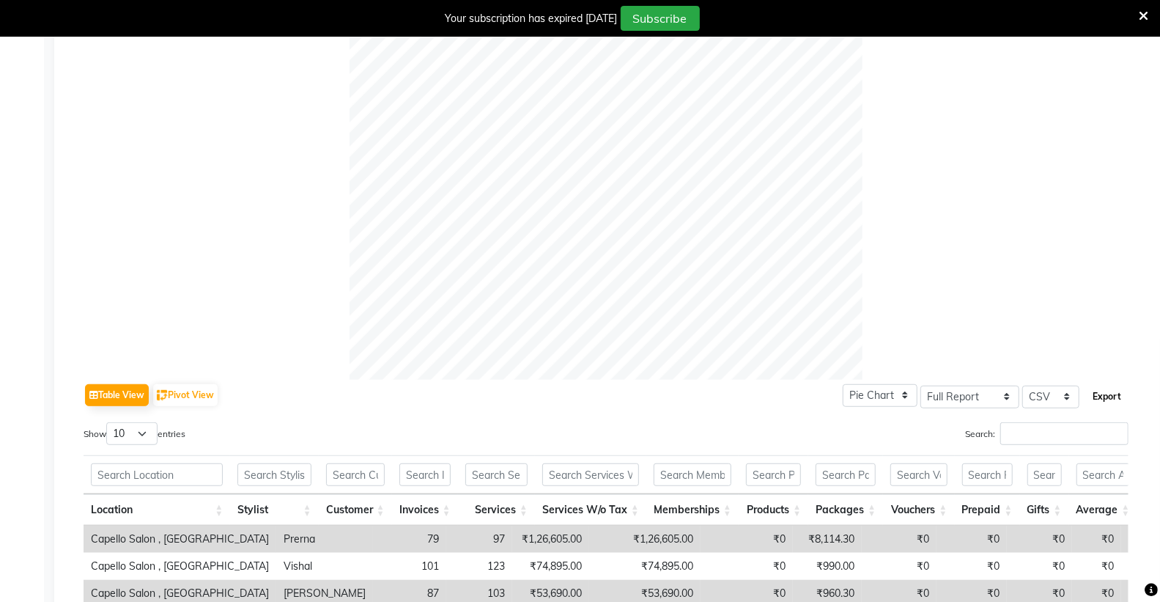
click at [1093, 392] on button "Export" at bounding box center [1107, 396] width 40 height 25
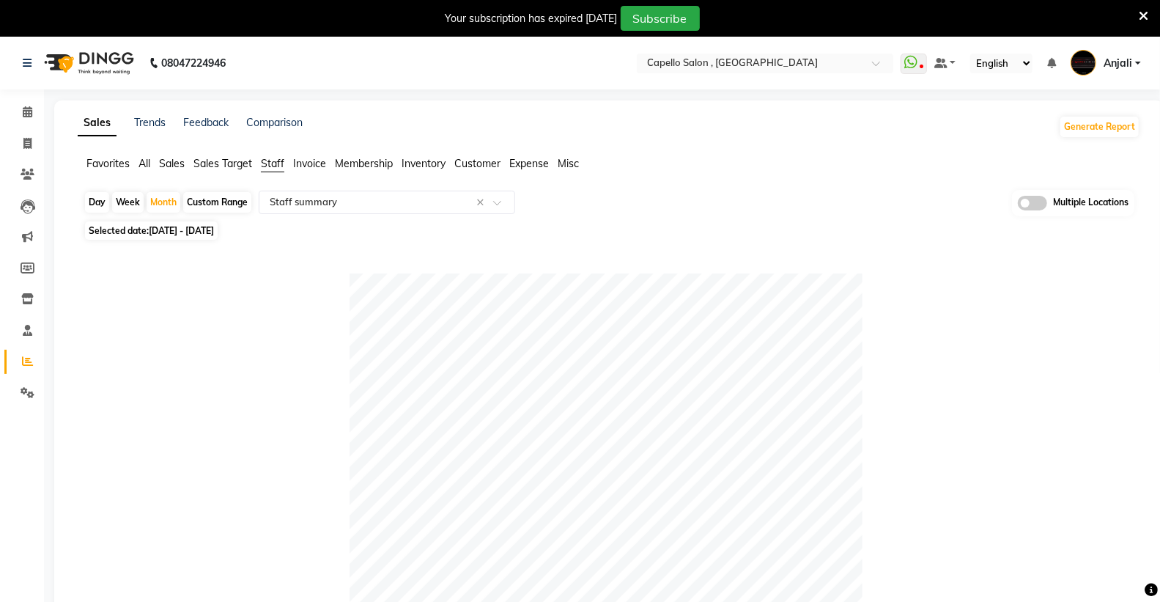
click at [1141, 10] on icon at bounding box center [1144, 16] width 10 height 13
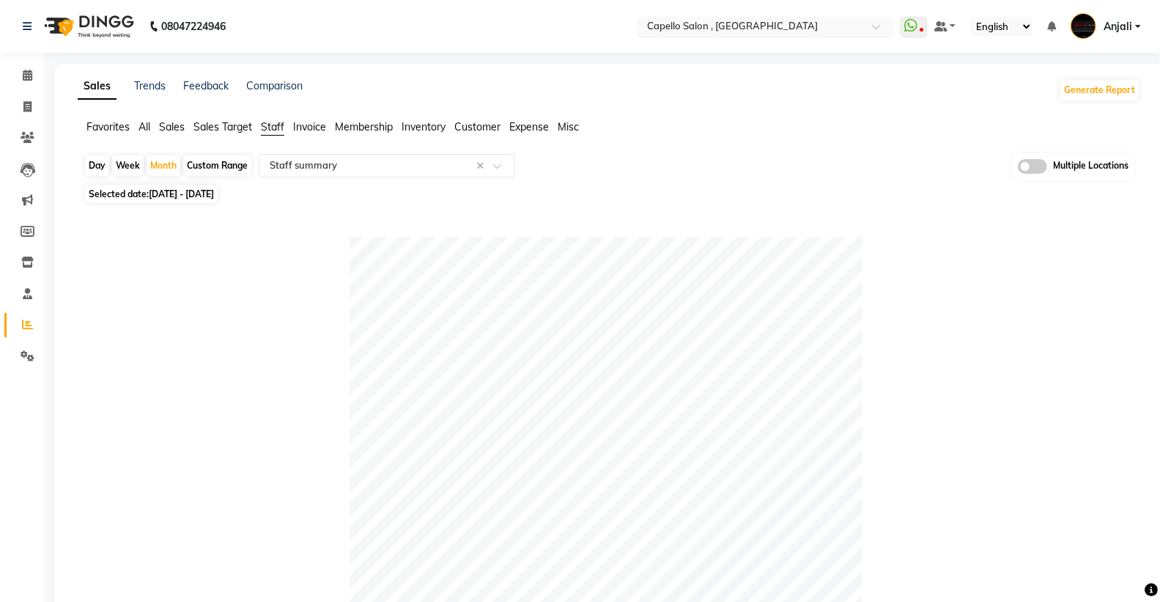
click at [745, 24] on input "text" at bounding box center [750, 28] width 213 height 15
type input "gon"
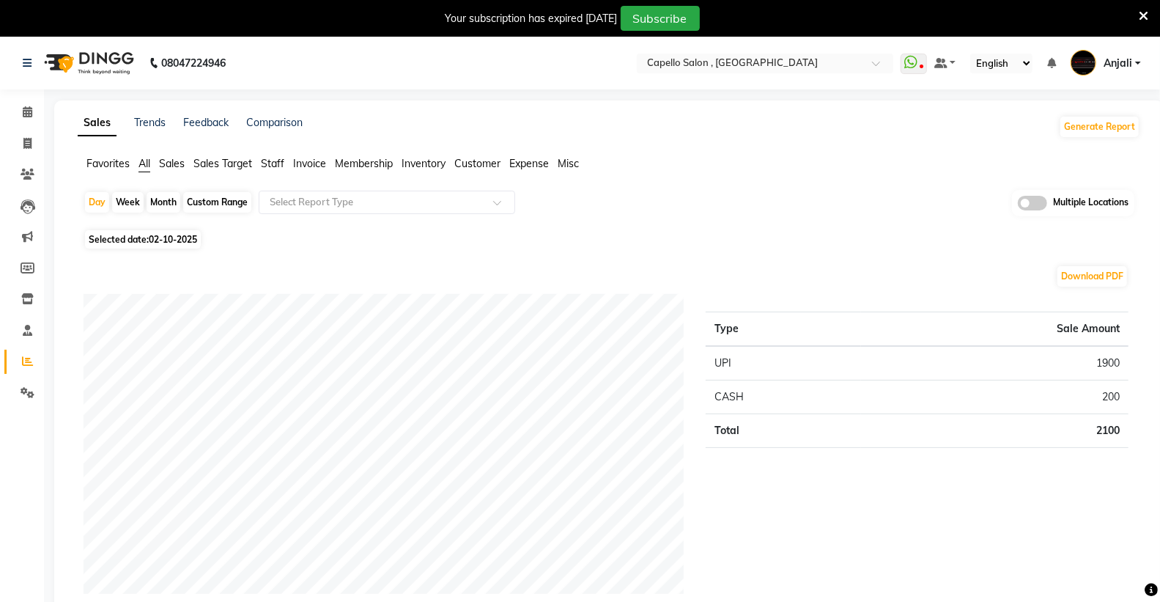
click at [276, 160] on span "Staff" at bounding box center [272, 163] width 23 height 13
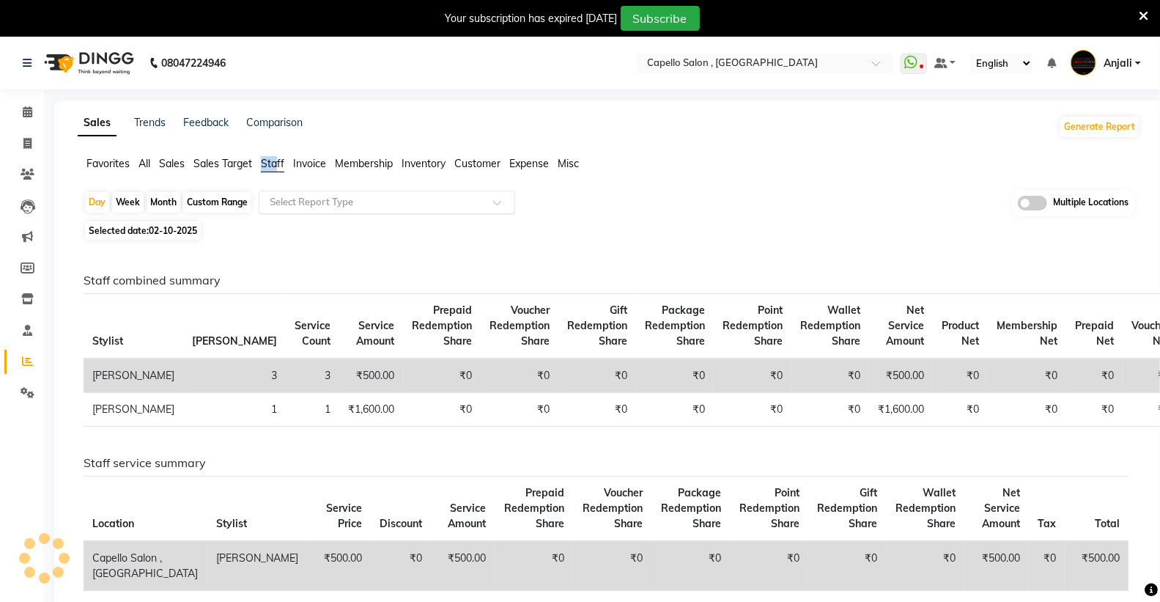
click at [289, 198] on input "text" at bounding box center [372, 202] width 211 height 15
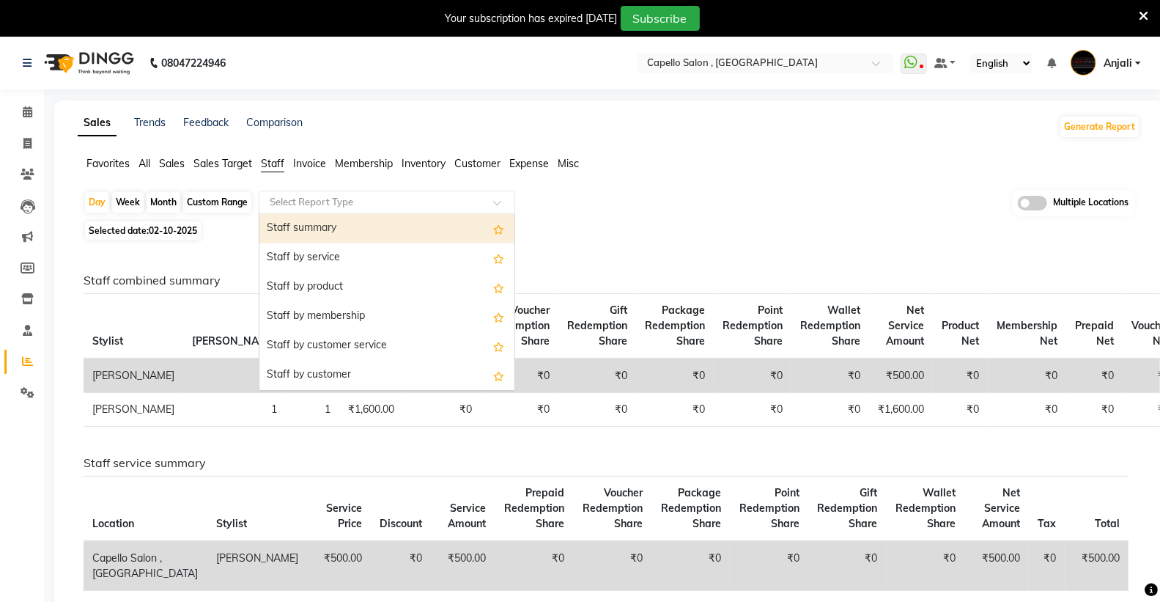
click at [317, 239] on div "Staff summary" at bounding box center [386, 228] width 255 height 29
select select "full_report"
select select "csv"
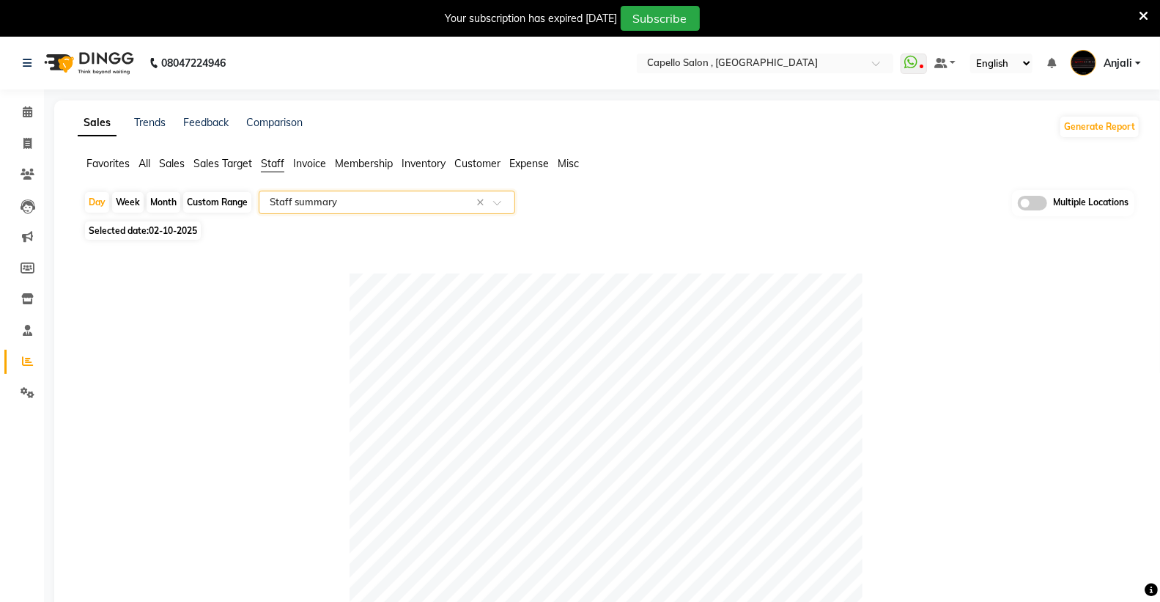
click at [170, 207] on div "Month" at bounding box center [164, 202] width 34 height 21
select select "10"
select select "2025"
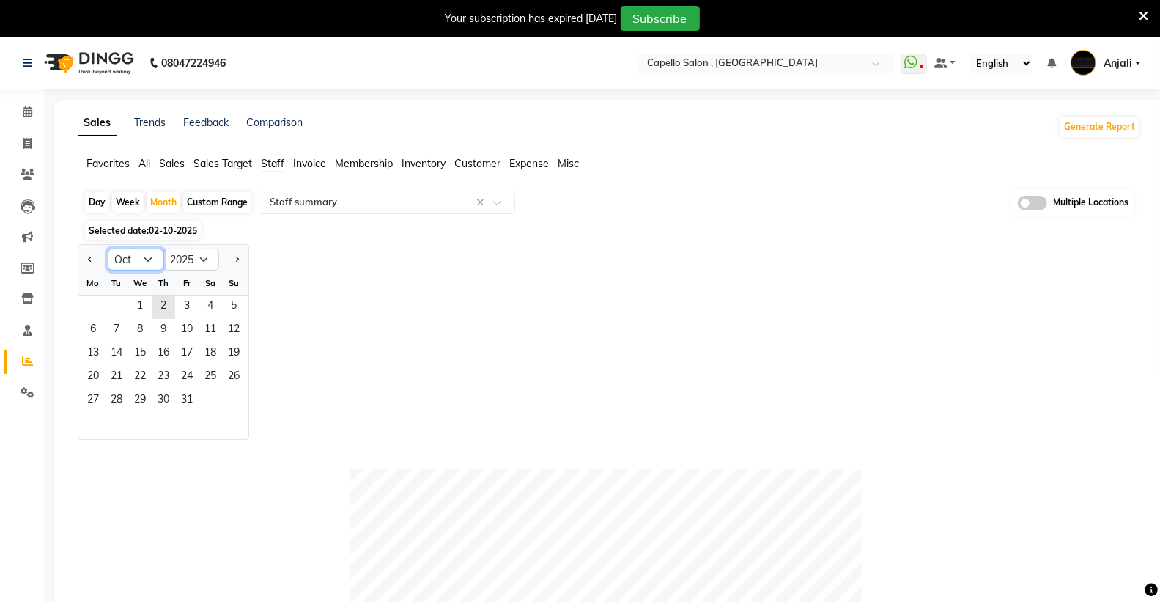
drag, startPoint x: 134, startPoint y: 259, endPoint x: 136, endPoint y: 267, distance: 8.2
click at [134, 261] on select "Jan Feb Mar Apr May Jun Jul Aug Sep Oct Nov Dec" at bounding box center [136, 259] width 56 height 22
select select "9"
click at [108, 248] on select "Jan Feb Mar Apr May Jun Jul Aug Sep Oct Nov Dec" at bounding box center [136, 259] width 56 height 22
click at [88, 311] on span "1" at bounding box center [92, 306] width 23 height 23
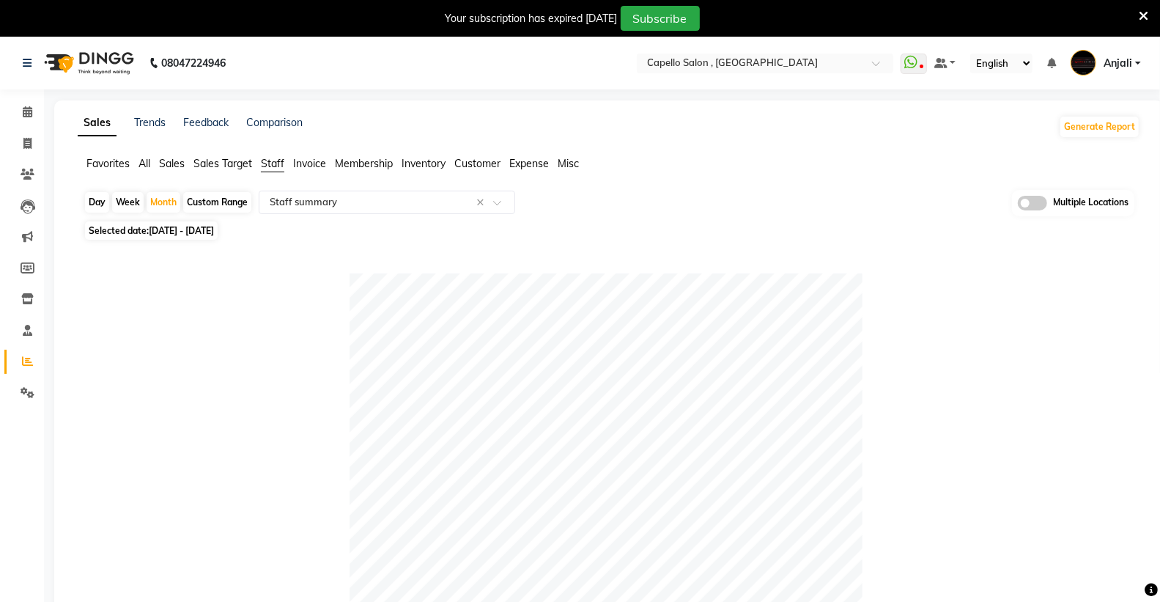
scroll to position [488, 0]
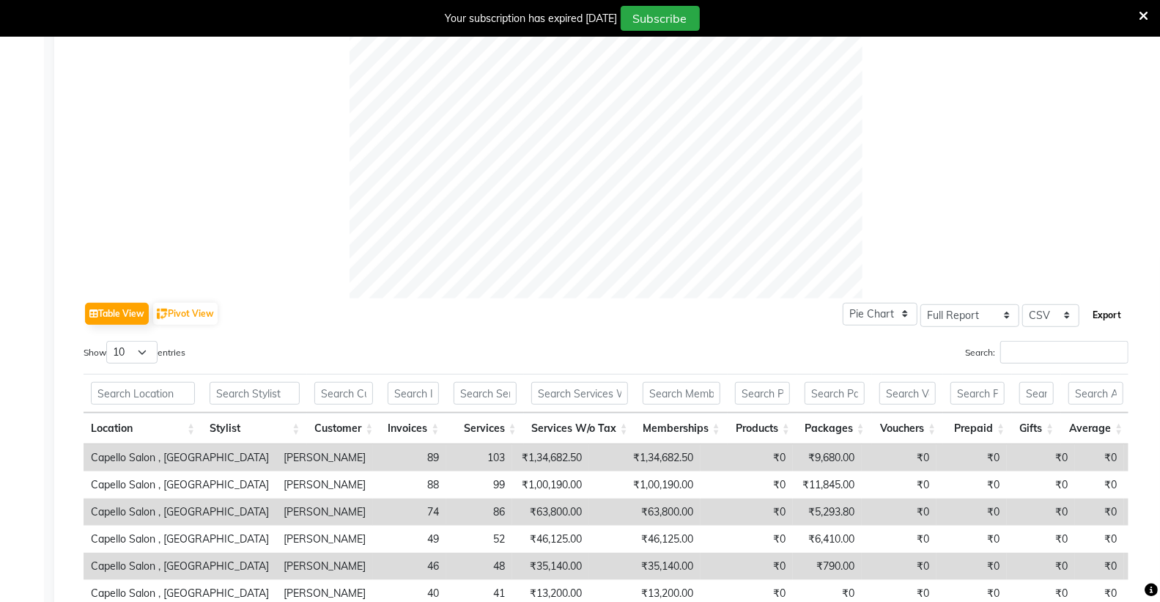
click at [1107, 312] on button "Export" at bounding box center [1107, 315] width 40 height 25
